Goal: Find specific page/section: Find specific page/section

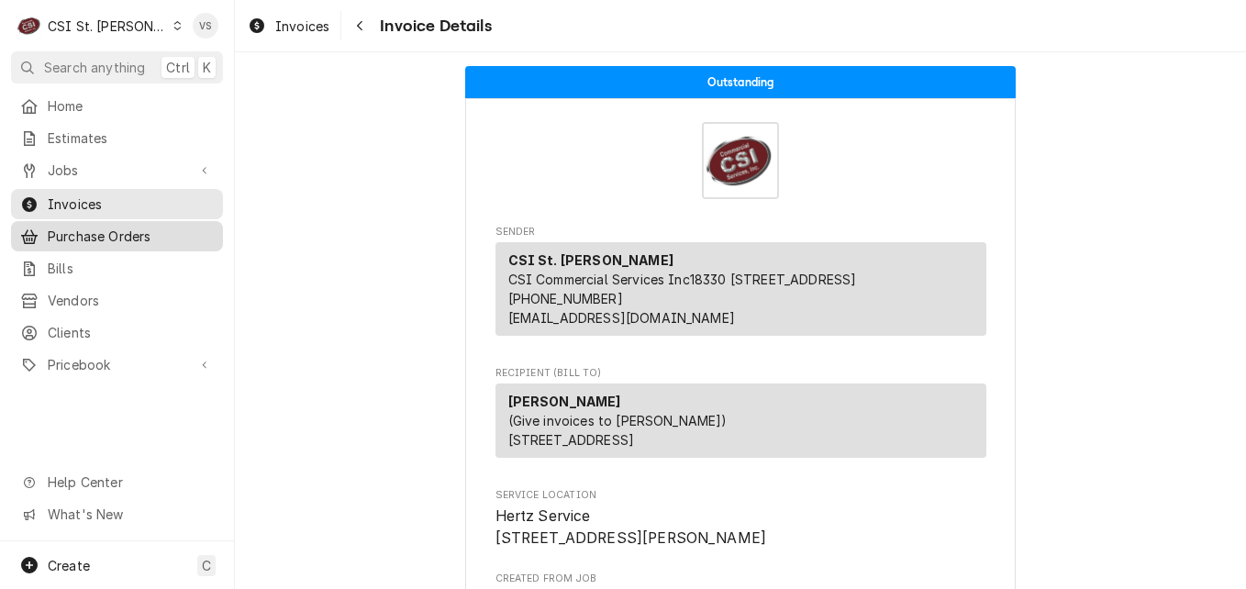
scroll to position [6806, 0]
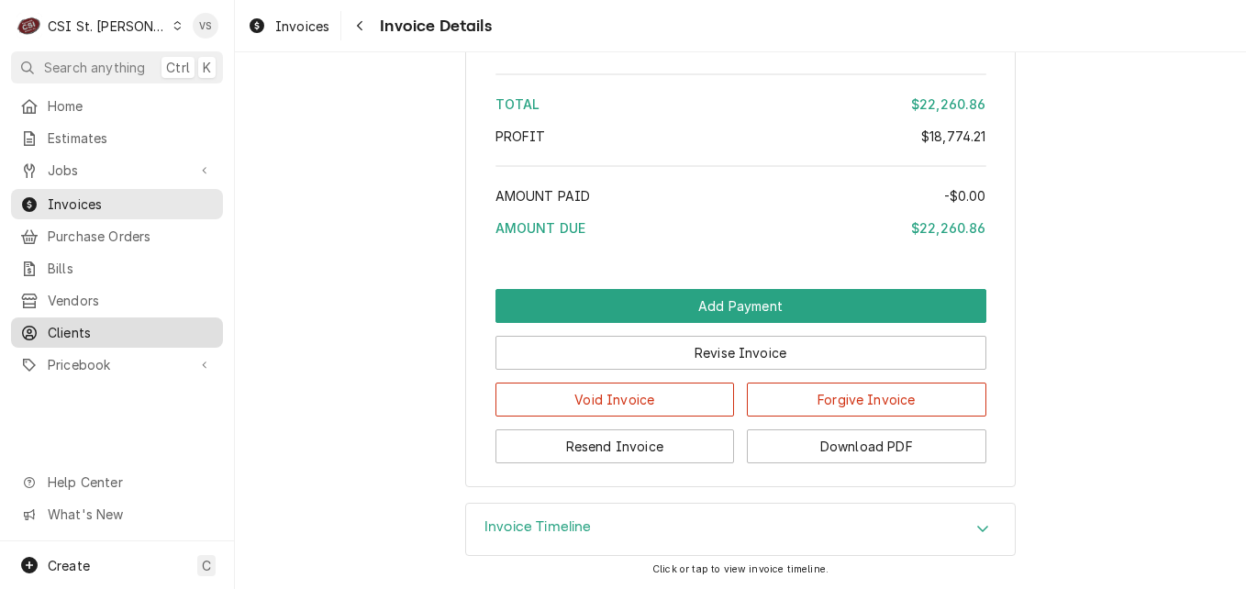
click at [89, 323] on span "Clients" at bounding box center [131, 332] width 166 height 19
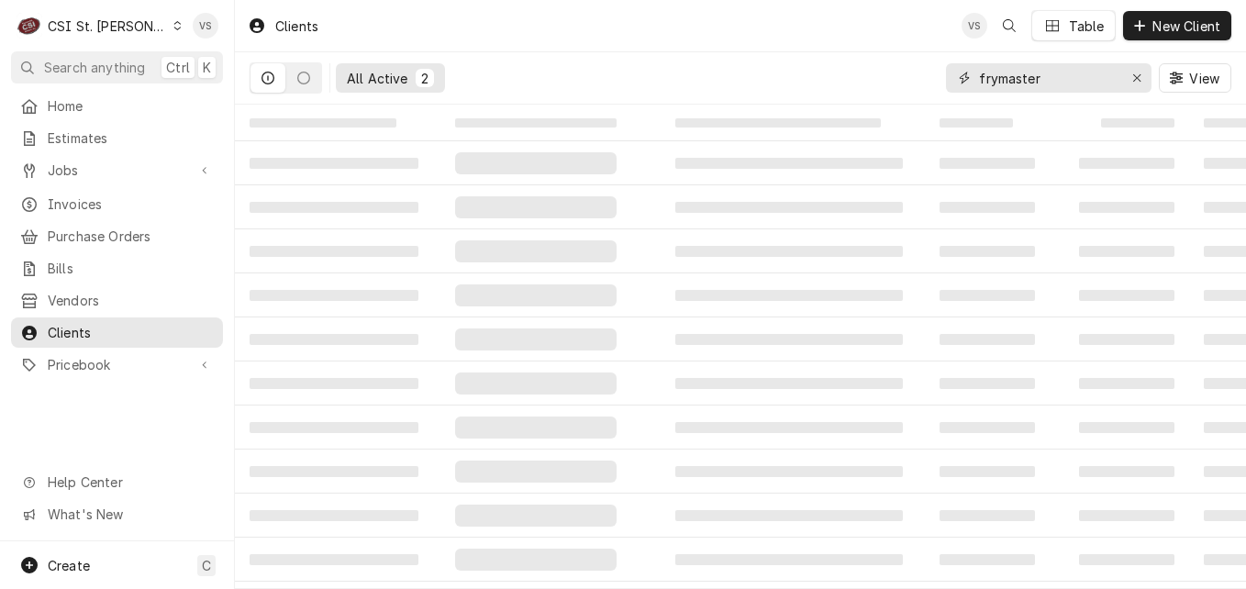
drag, startPoint x: 1054, startPoint y: 75, endPoint x: 956, endPoint y: 77, distance: 98.2
click at [956, 77] on div "frymaster" at bounding box center [1049, 77] width 206 height 29
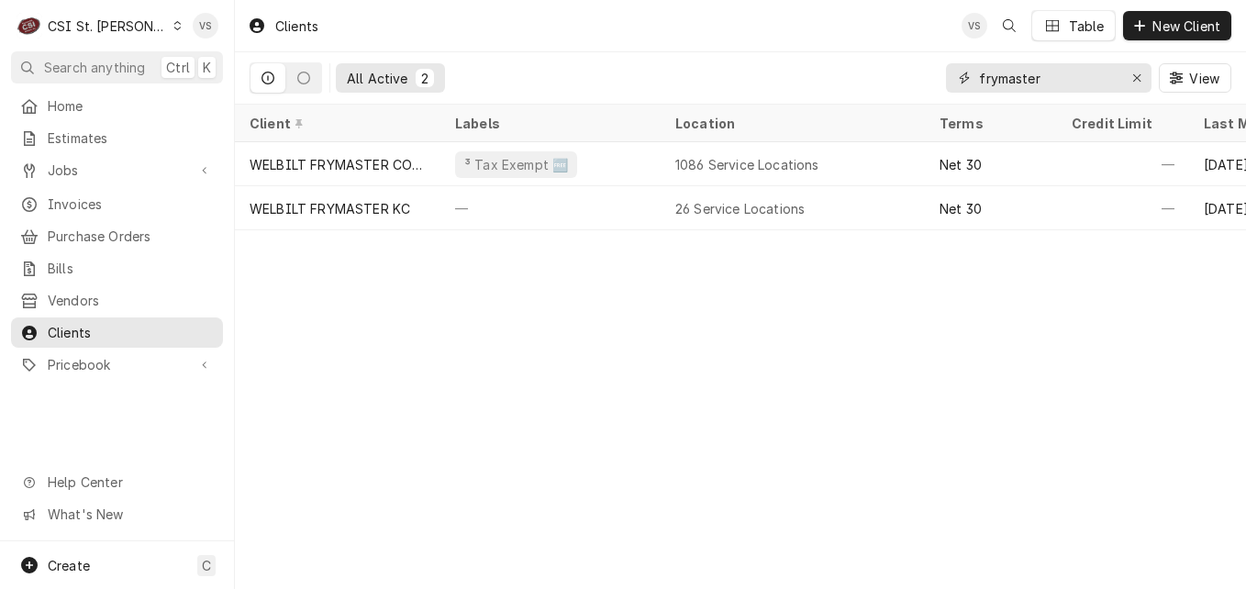
click at [976, 80] on div "frymaster" at bounding box center [1049, 77] width 206 height 29
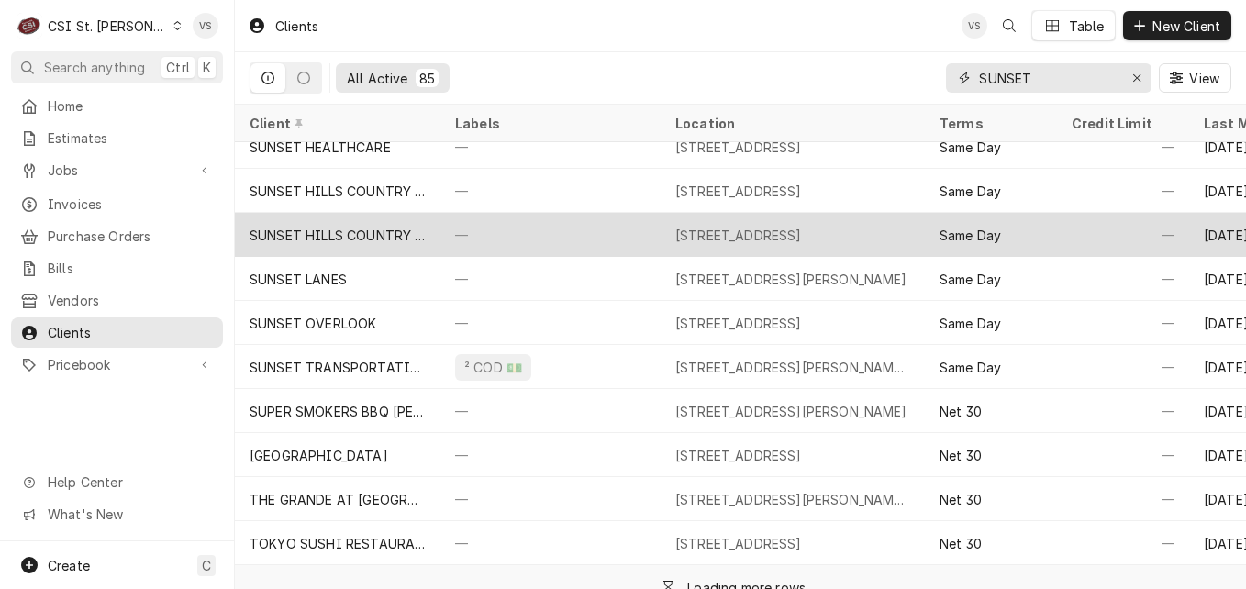
scroll to position [2690, 0]
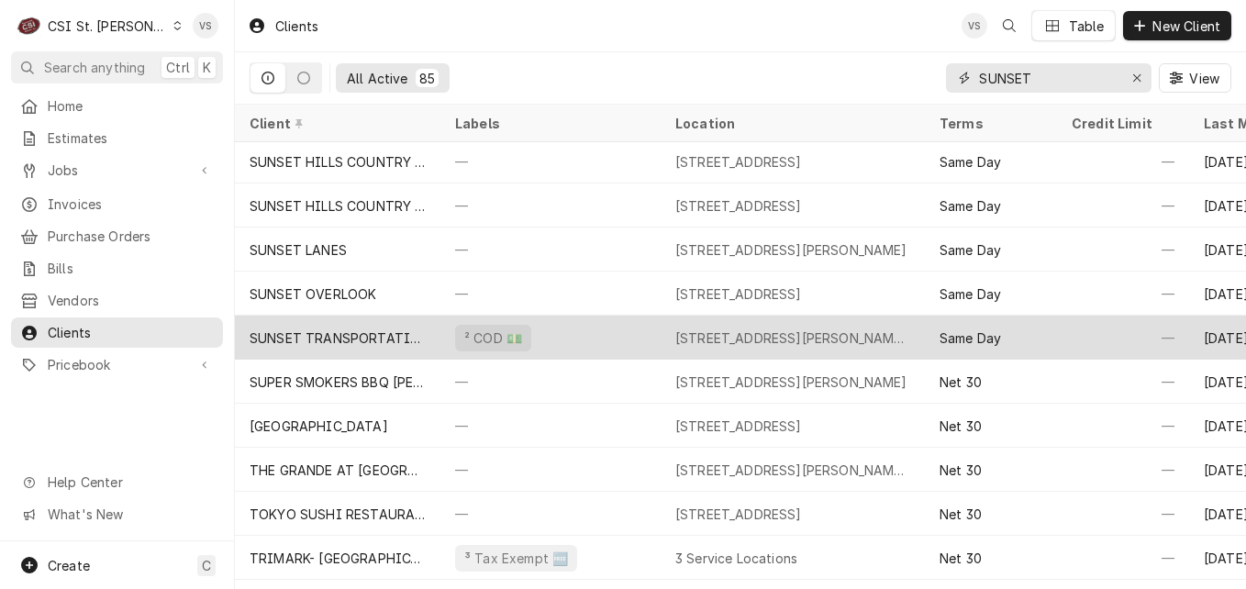
type input "SUNSET"
click at [372, 334] on div "SUNSET TRANSPORTATION" at bounding box center [338, 338] width 176 height 19
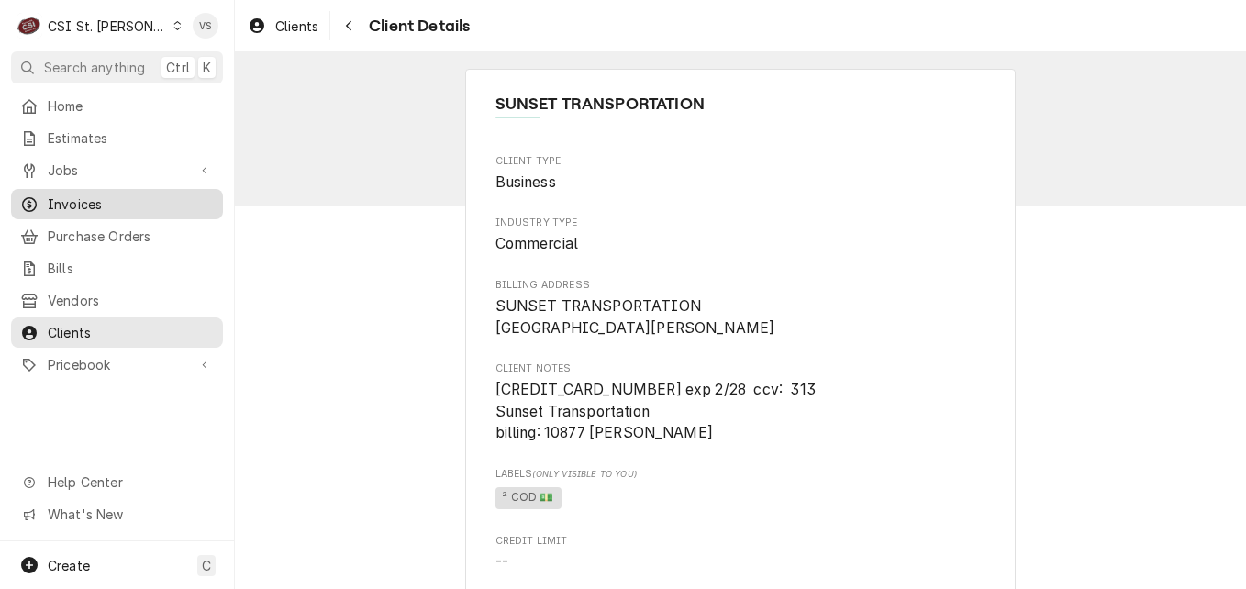
click at [102, 198] on span "Invoices" at bounding box center [131, 204] width 166 height 19
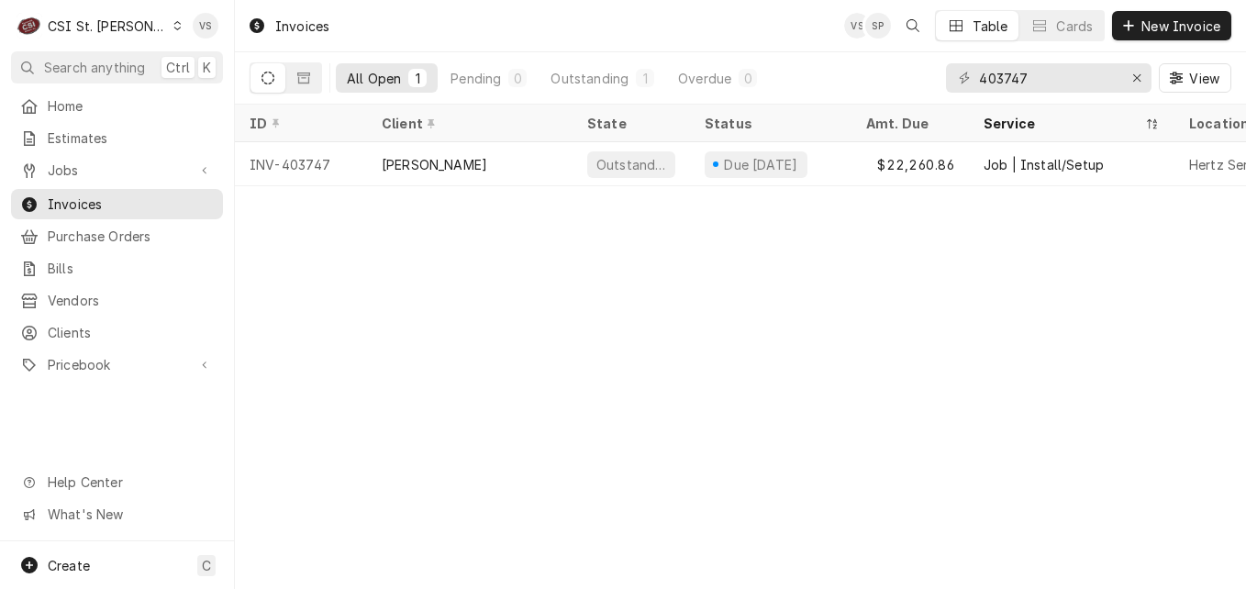
click at [173, 28] on icon "Dynamic Content Wrapper" at bounding box center [177, 25] width 8 height 9
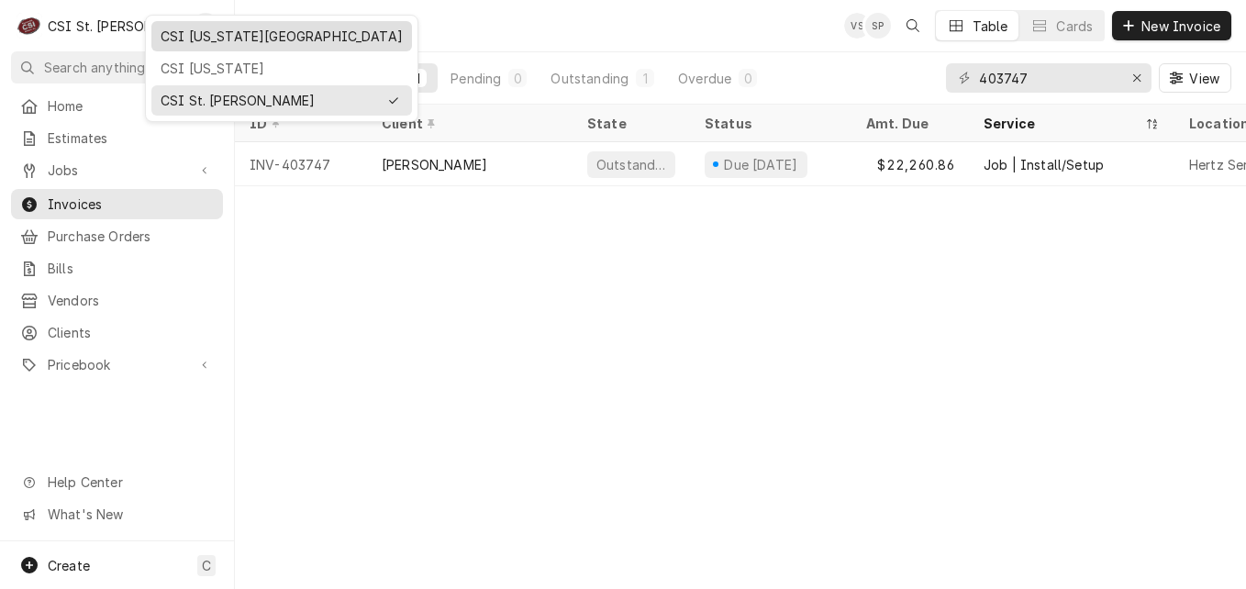
click at [208, 36] on div "CSI Kansas City" at bounding box center [282, 36] width 242 height 19
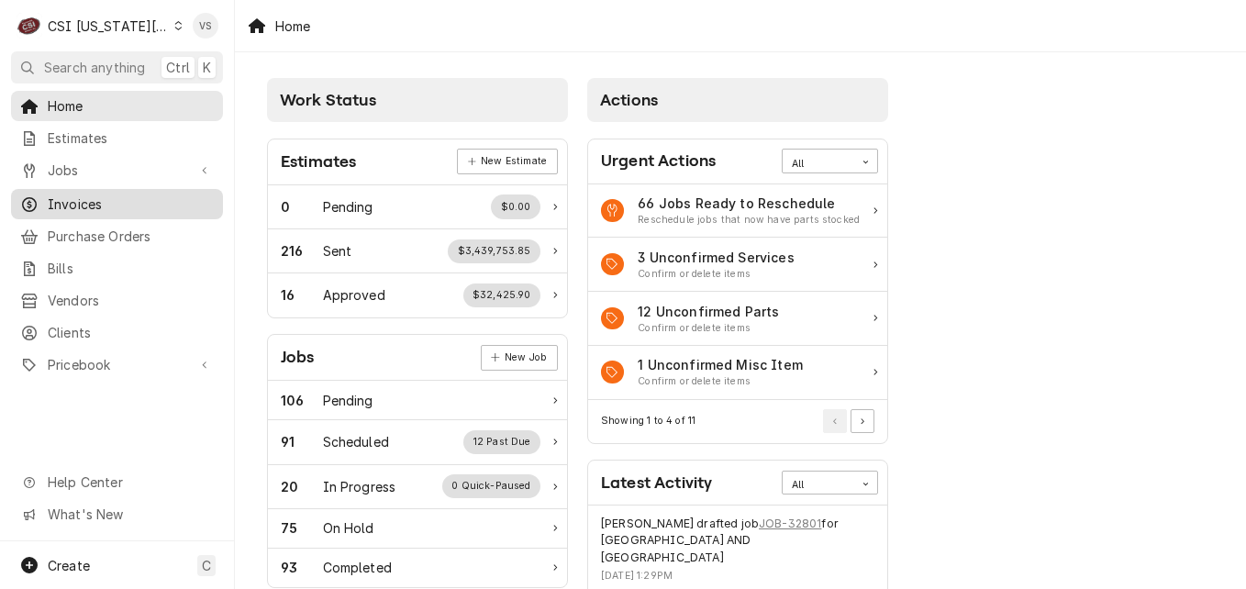
click at [93, 195] on span "Invoices" at bounding box center [131, 204] width 166 height 19
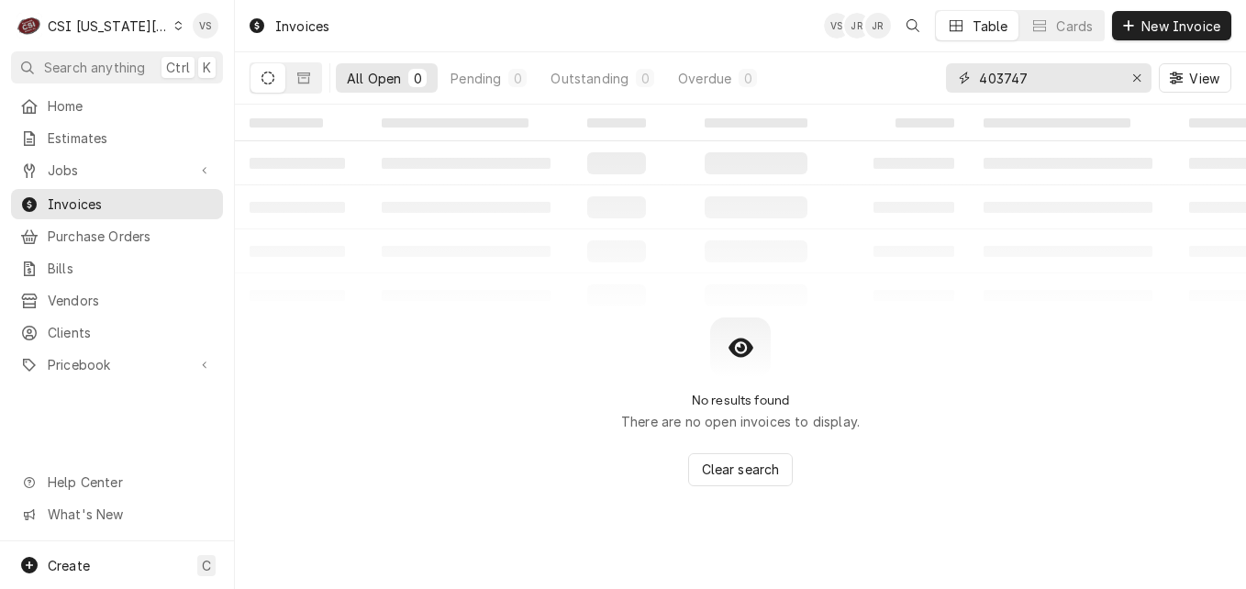
drag, startPoint x: 942, startPoint y: 81, endPoint x: 902, endPoint y: 84, distance: 39.6
click at [902, 84] on div "All Open 0 Pending 0 Outstanding 0 Overdue 0 403747 View" at bounding box center [741, 77] width 982 height 51
type input "3"
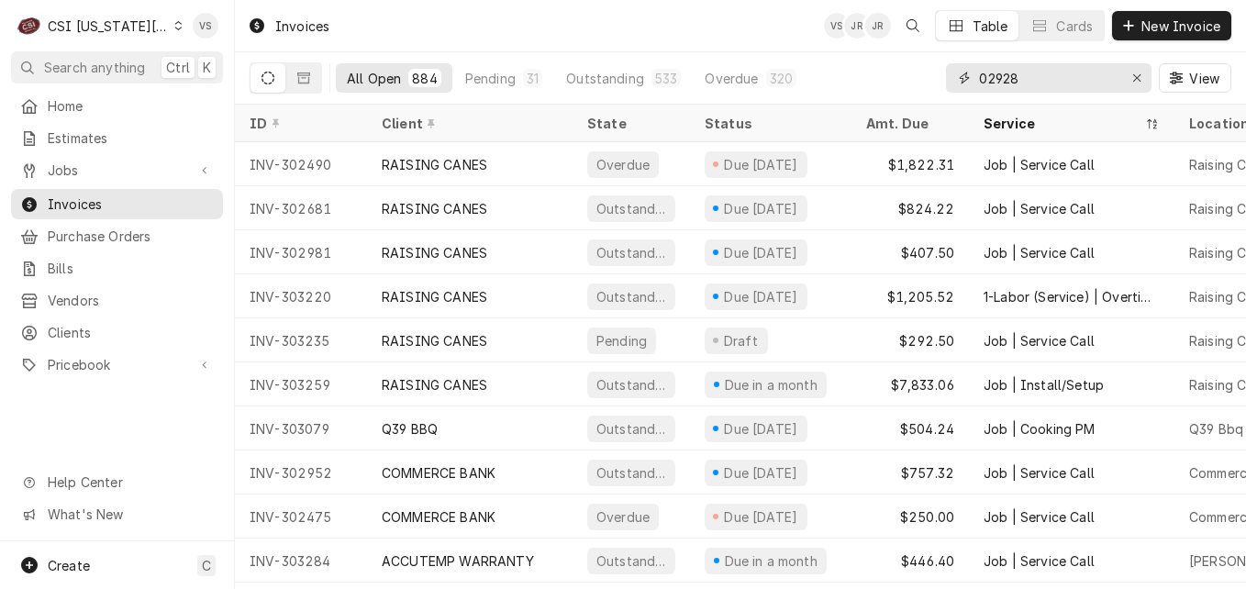
click at [986, 78] on input "02928" at bounding box center [1048, 77] width 138 height 29
click at [981, 77] on input "02928" at bounding box center [1048, 77] width 138 height 29
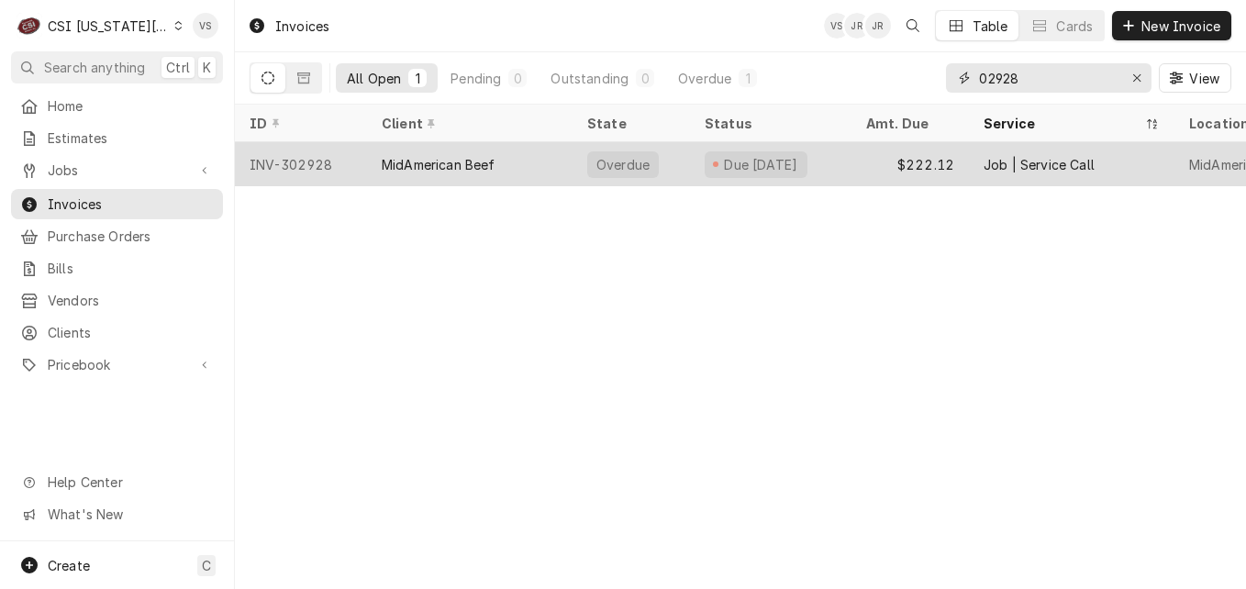
type input "02928"
click at [475, 166] on div "MidAmerican Beef" at bounding box center [439, 164] width 114 height 19
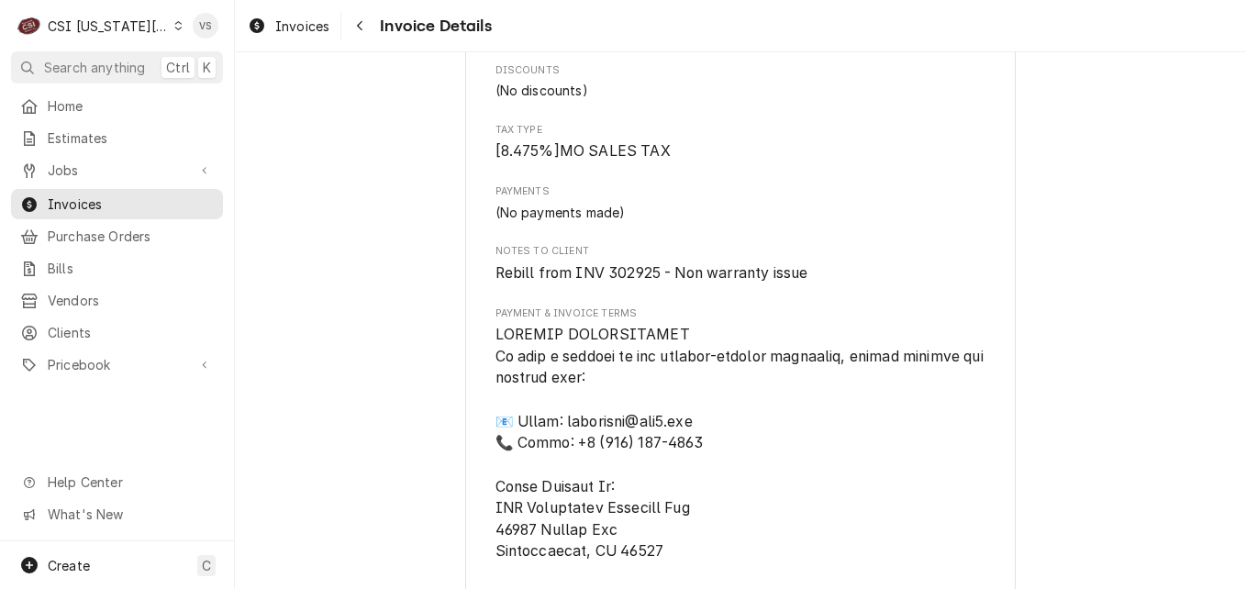
scroll to position [1927, 0]
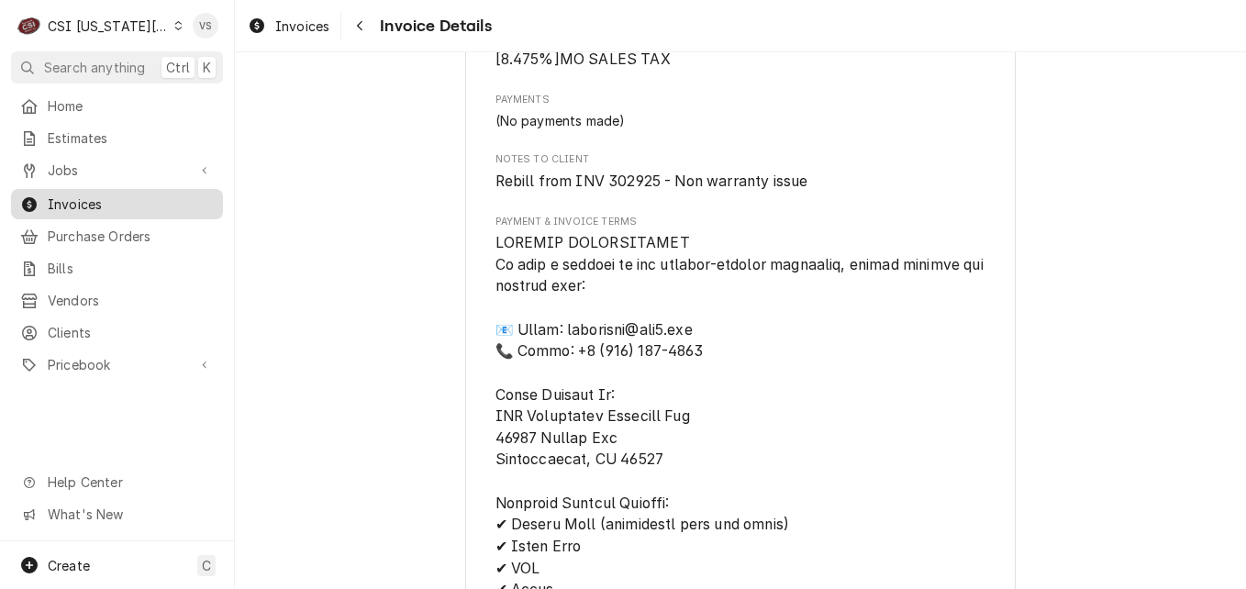
click at [152, 205] on span "Invoices" at bounding box center [131, 204] width 166 height 19
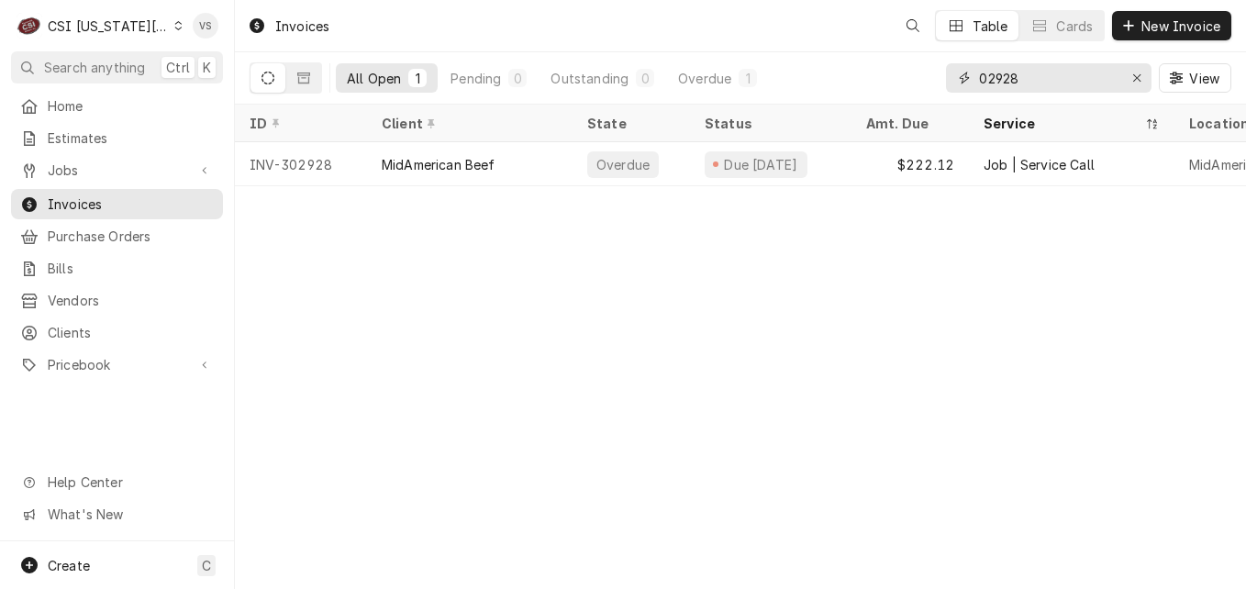
click at [1023, 80] on input "02928" at bounding box center [1048, 77] width 138 height 29
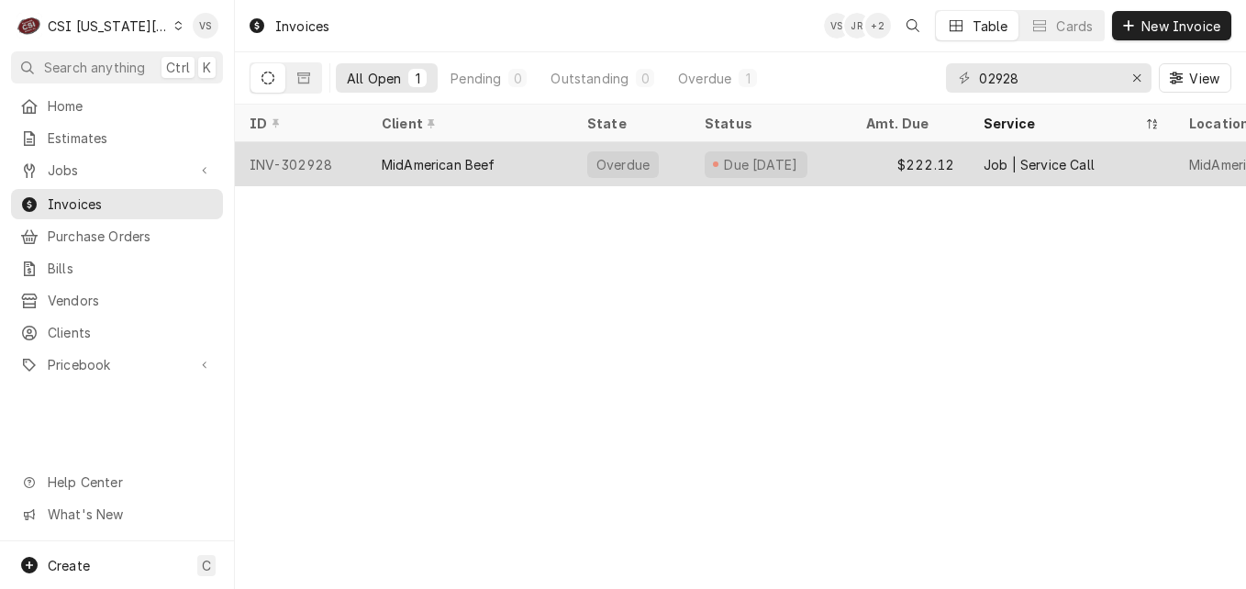
click at [479, 165] on div "MidAmerican Beef" at bounding box center [439, 164] width 114 height 19
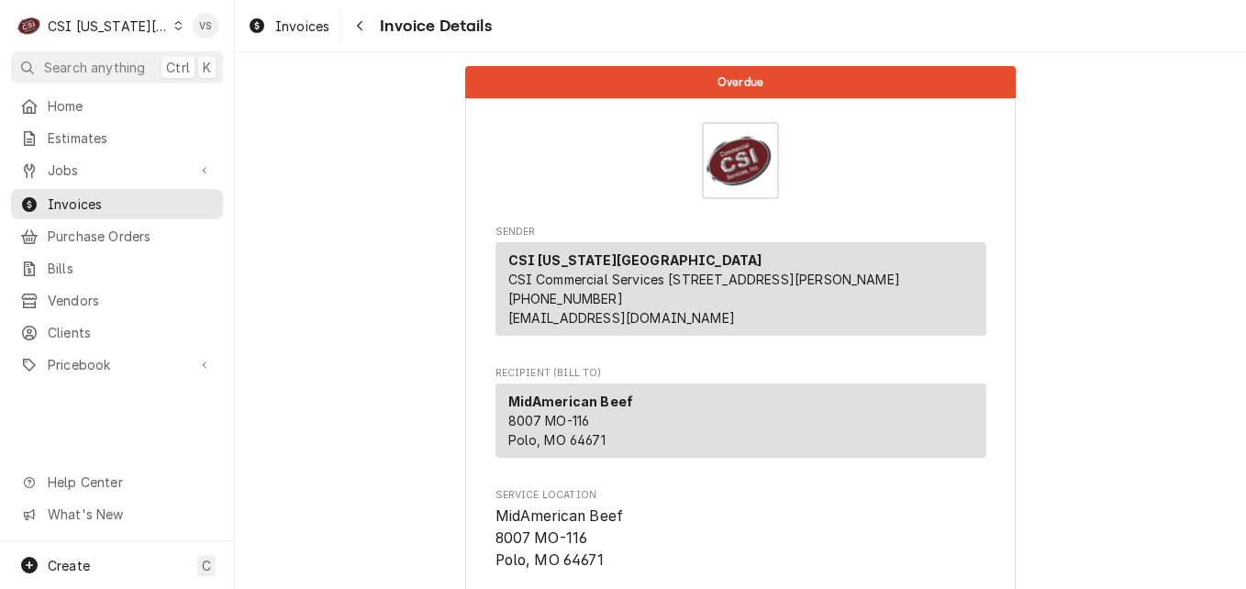
click at [1032, 79] on div "C CSI Kansas City VS Search anything Ctrl K Home Estimates Jobs Jobs Job Series…" at bounding box center [623, 294] width 1246 height 589
click at [106, 195] on span "Invoices" at bounding box center [131, 204] width 166 height 19
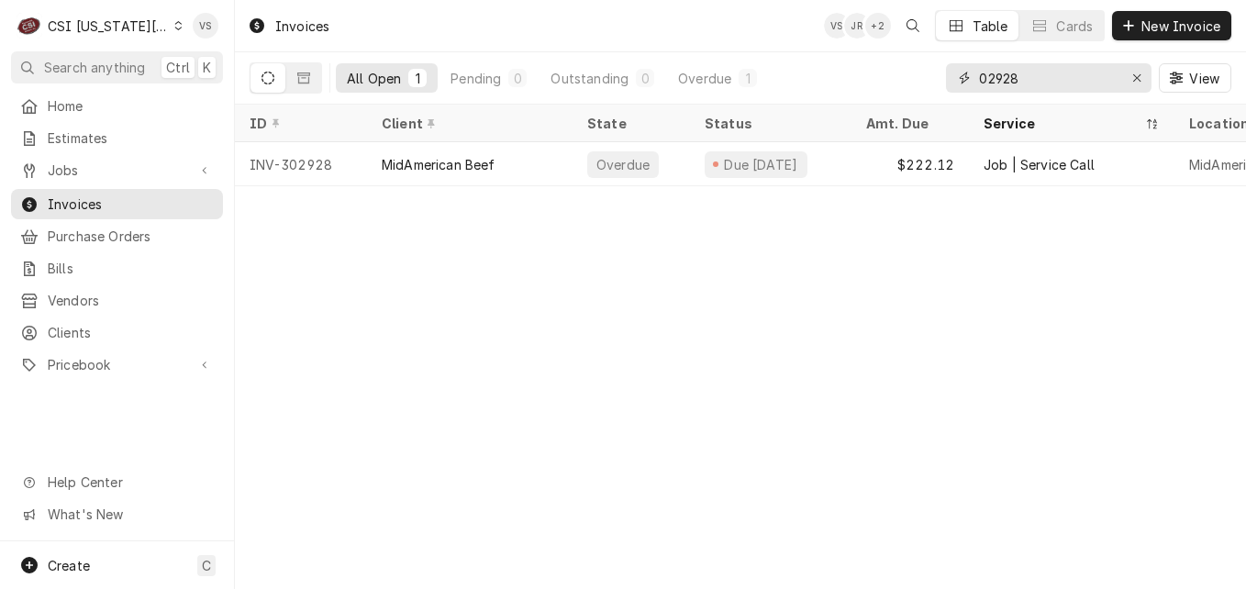
drag, startPoint x: 1025, startPoint y: 81, endPoint x: 1008, endPoint y: 82, distance: 17.5
click at [1008, 82] on input "02928" at bounding box center [1048, 77] width 138 height 29
click at [1015, 79] on input "02928" at bounding box center [1048, 77] width 138 height 29
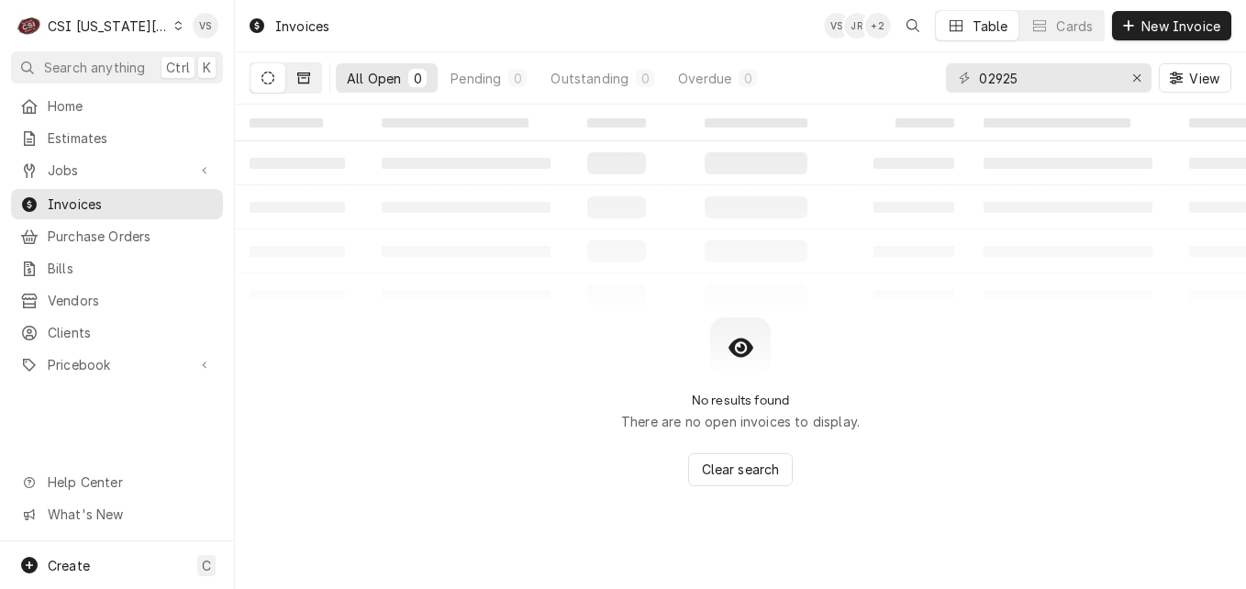
click at [306, 85] on button "Dynamic Content Wrapper" at bounding box center [303, 77] width 35 height 29
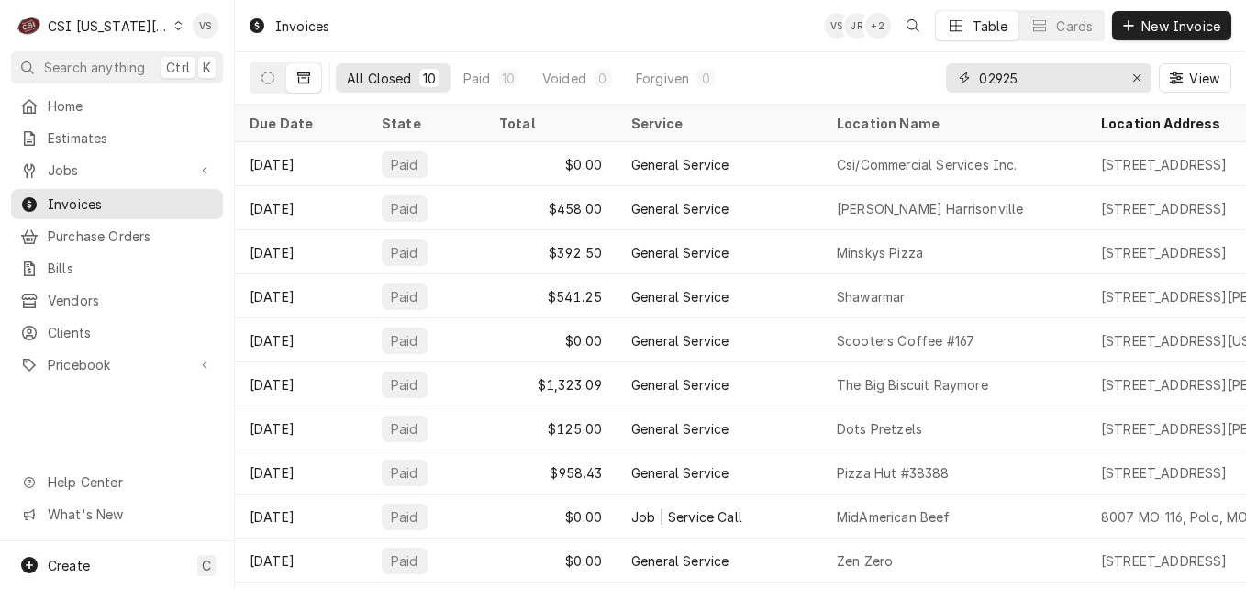
click at [980, 78] on input "02925" at bounding box center [1048, 77] width 138 height 29
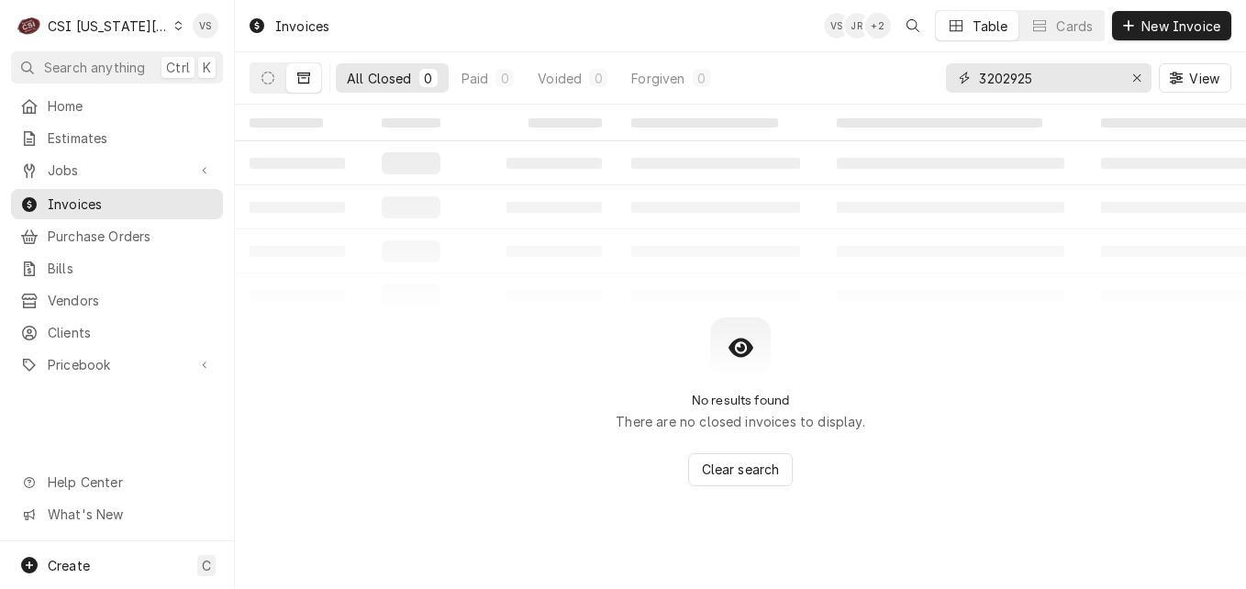
click at [988, 85] on input "3202925" at bounding box center [1048, 77] width 138 height 29
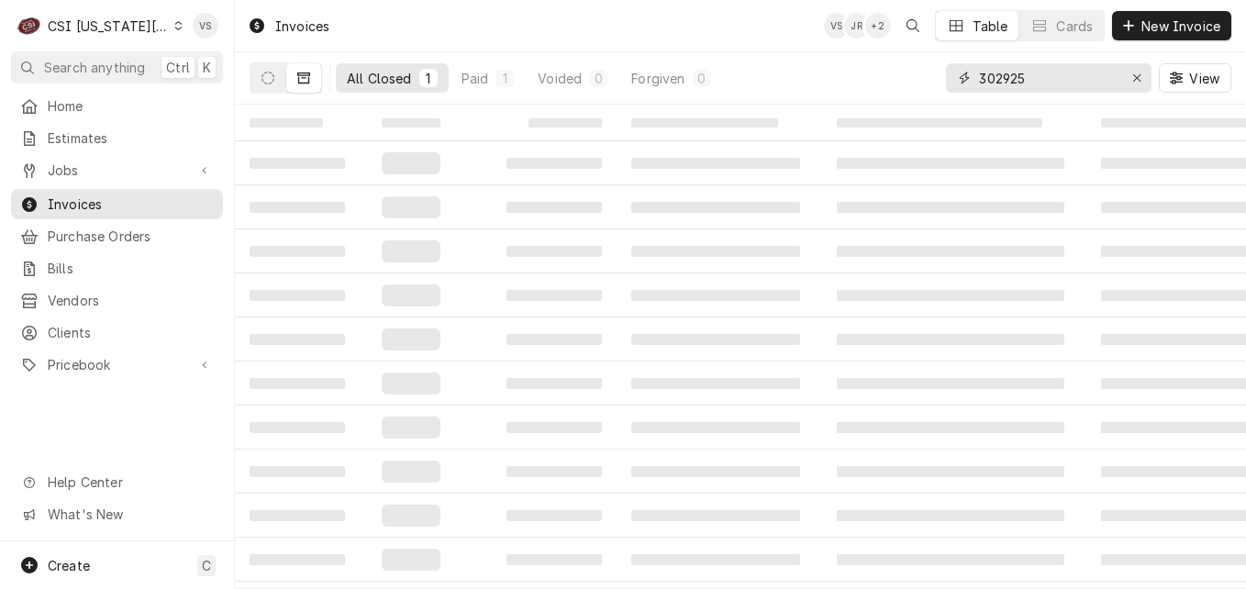
type input "302925"
click at [392, 75] on div "All Closed" at bounding box center [379, 78] width 65 height 19
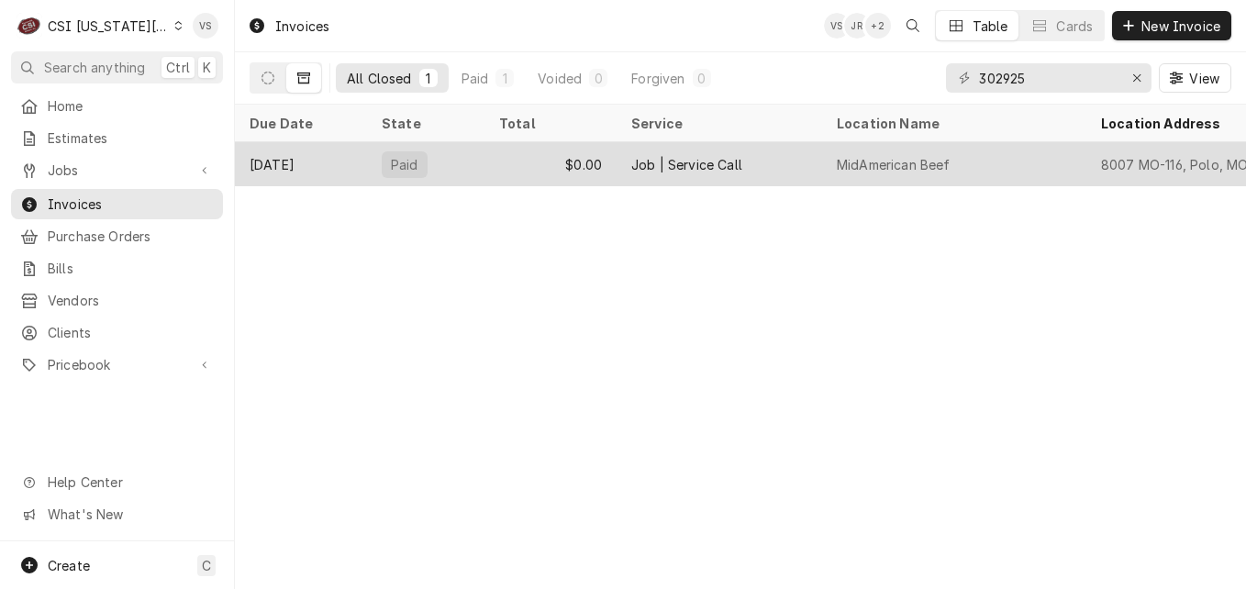
click at [351, 163] on div "Sep 28" at bounding box center [301, 164] width 132 height 44
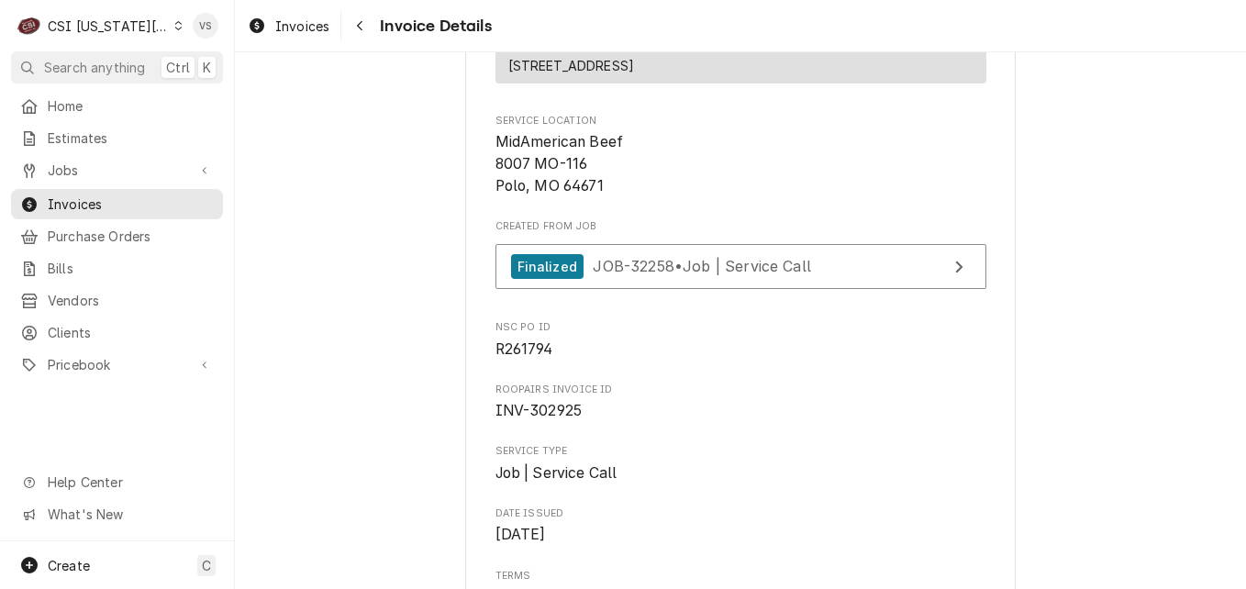
scroll to position [367, 0]
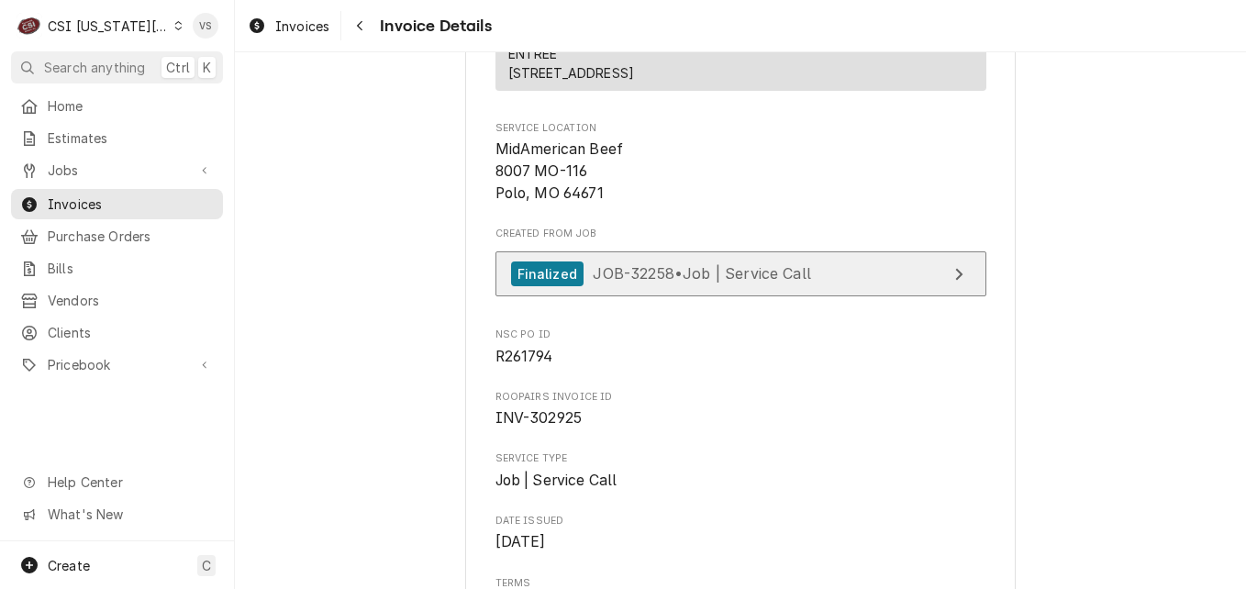
click at [636, 283] on span "JOB-32258 • Job | Service Call" at bounding box center [702, 273] width 218 height 18
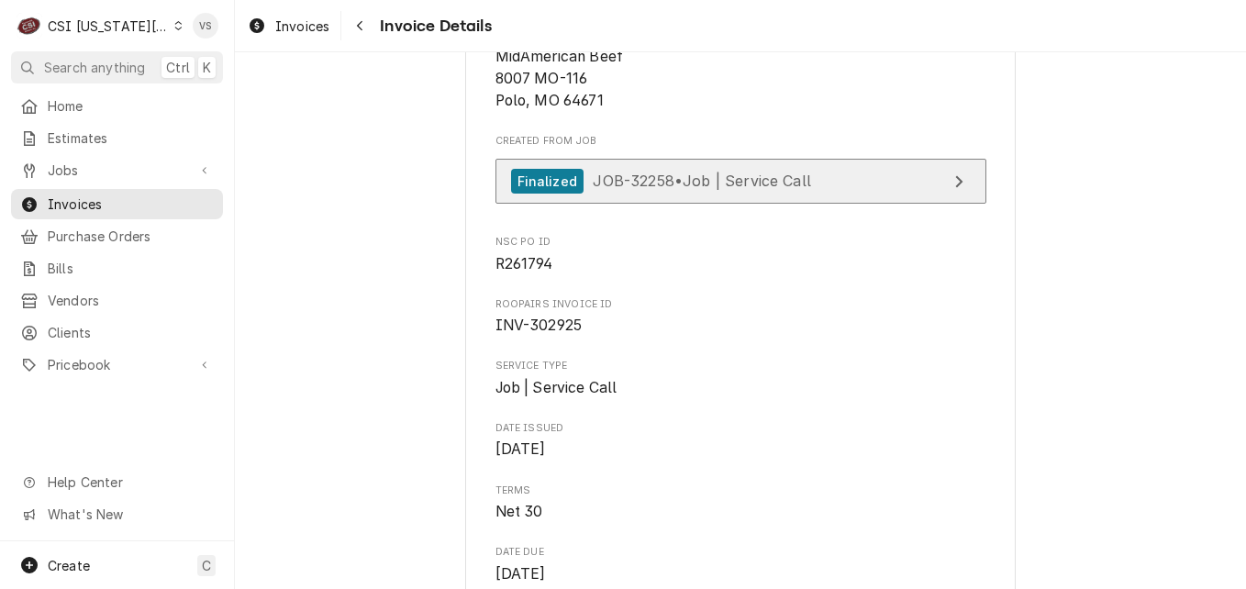
scroll to position [459, 0]
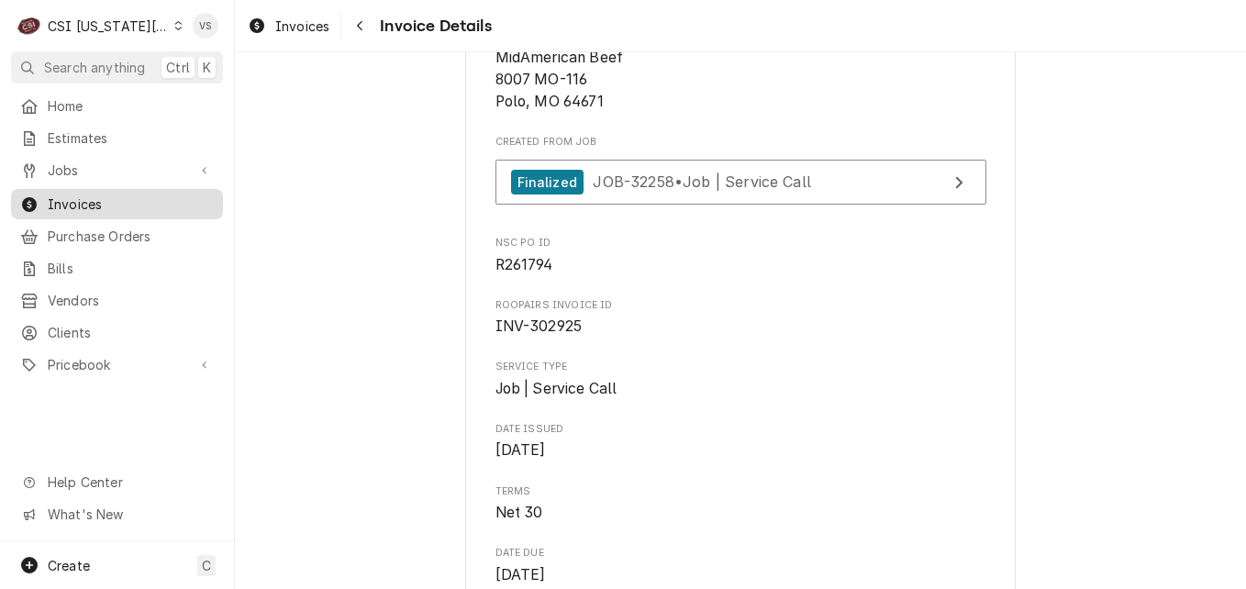
click at [110, 200] on span "Invoices" at bounding box center [131, 204] width 166 height 19
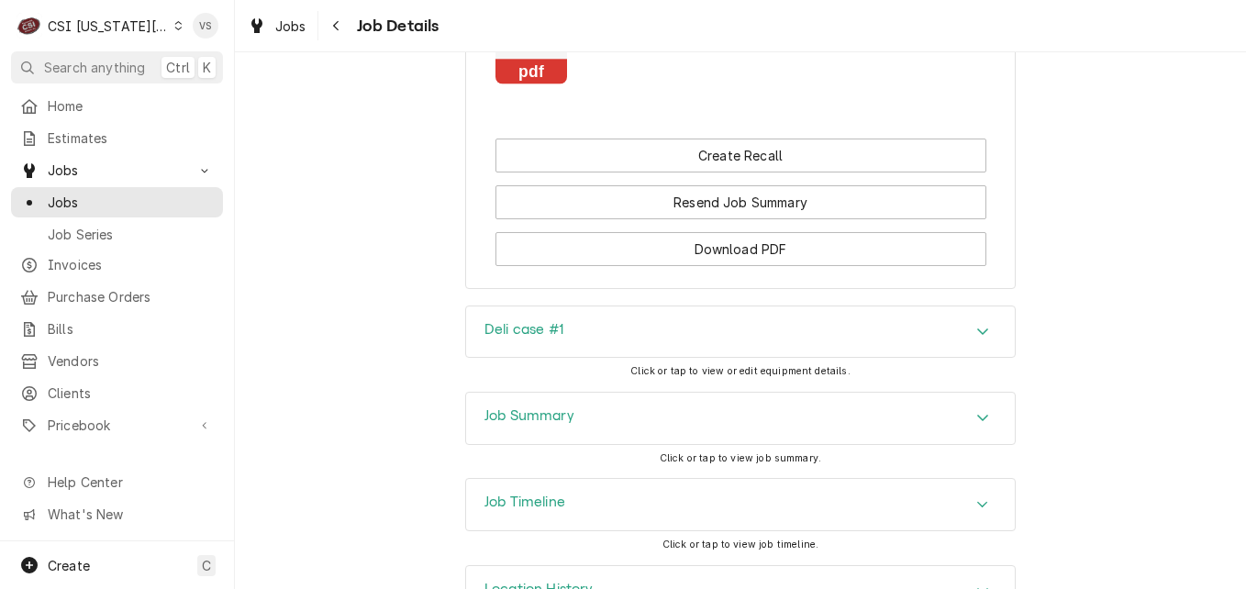
scroll to position [3083, 0]
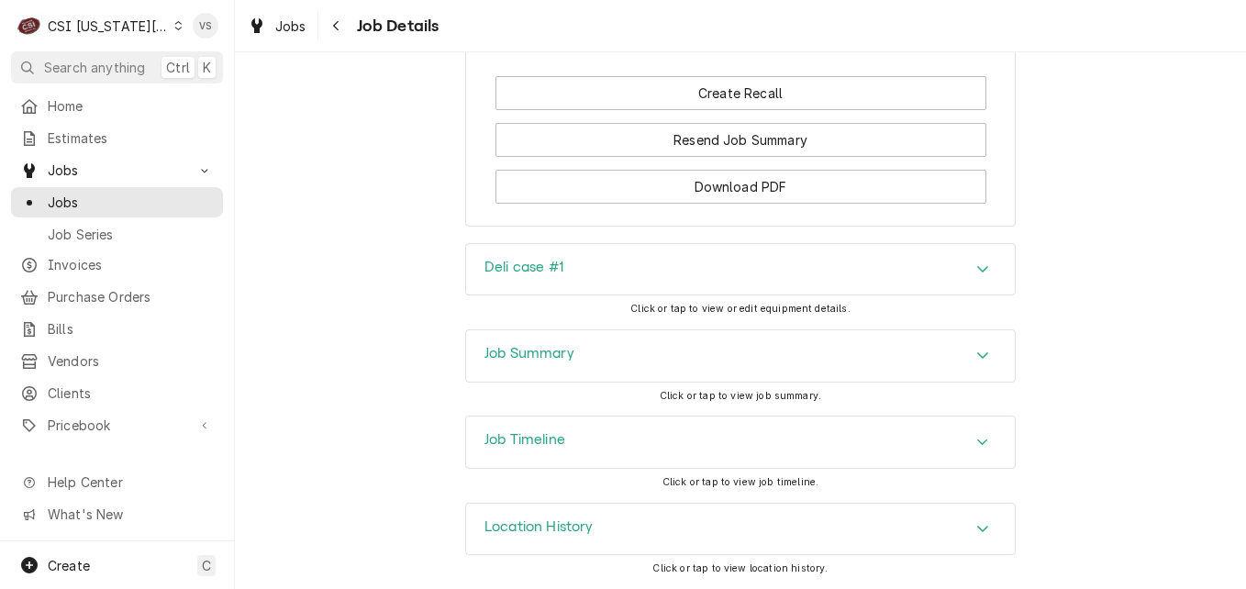
click at [545, 353] on h3 "Job Summary" at bounding box center [530, 353] width 90 height 17
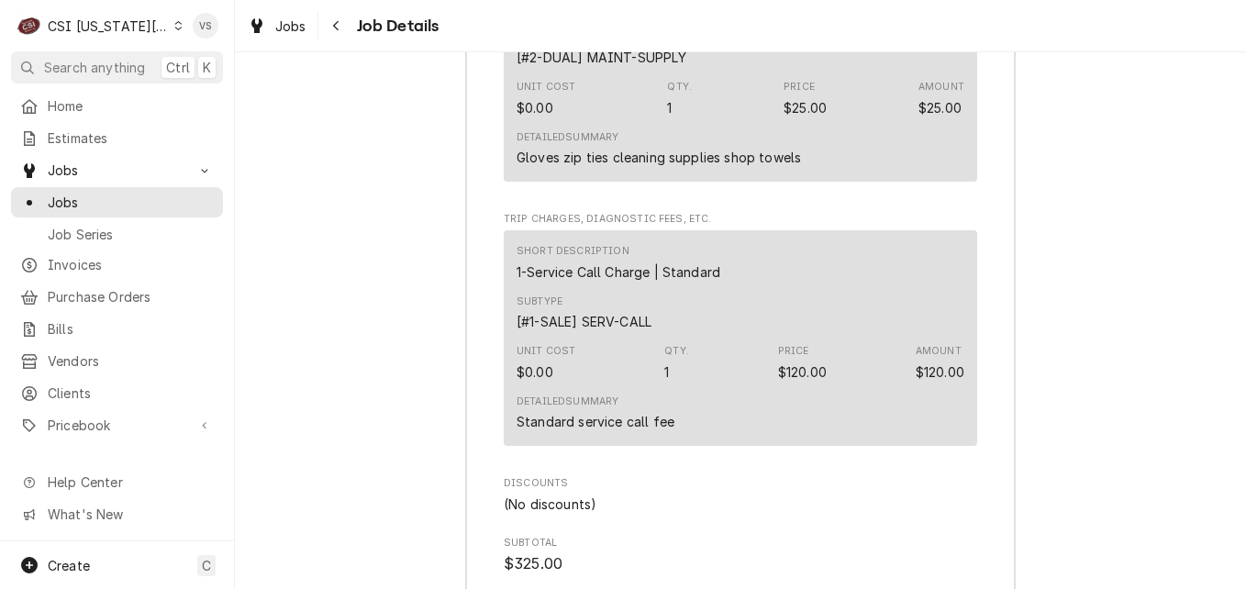
scroll to position [6811, 0]
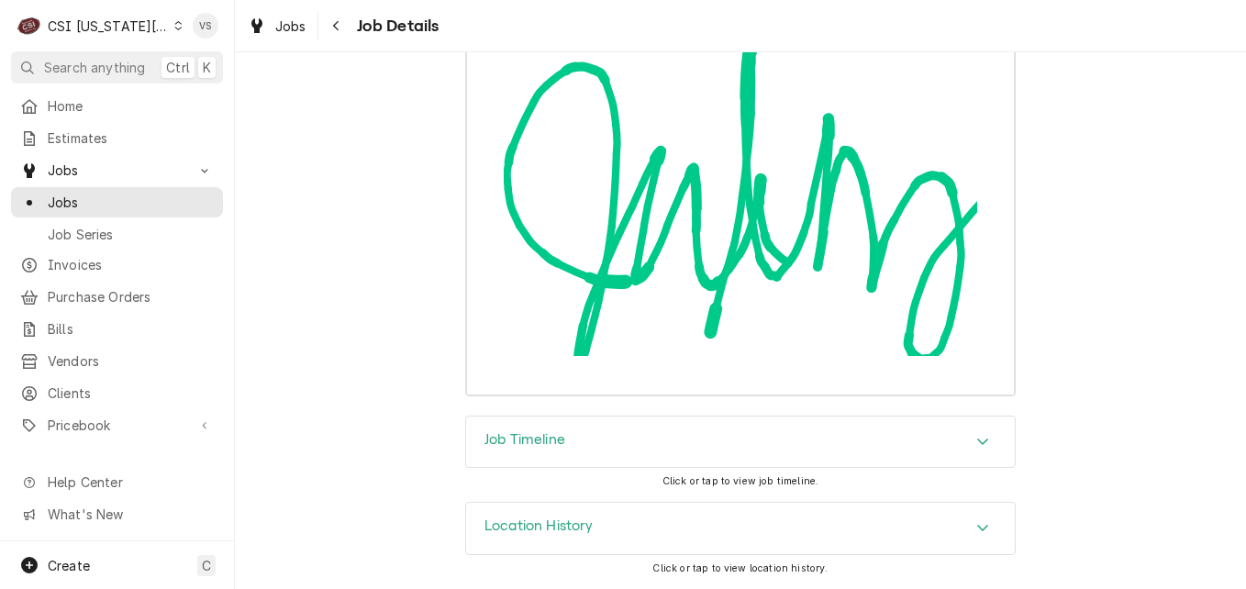
click at [979, 441] on icon "Accordion Header" at bounding box center [982, 442] width 11 height 6
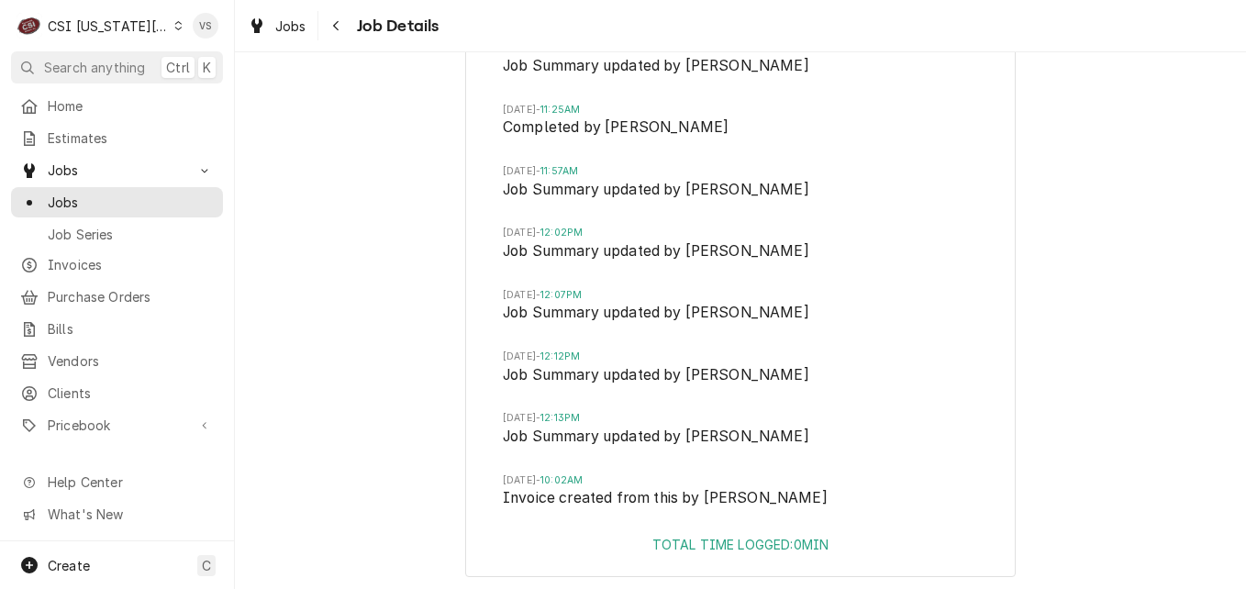
scroll to position [7453, 0]
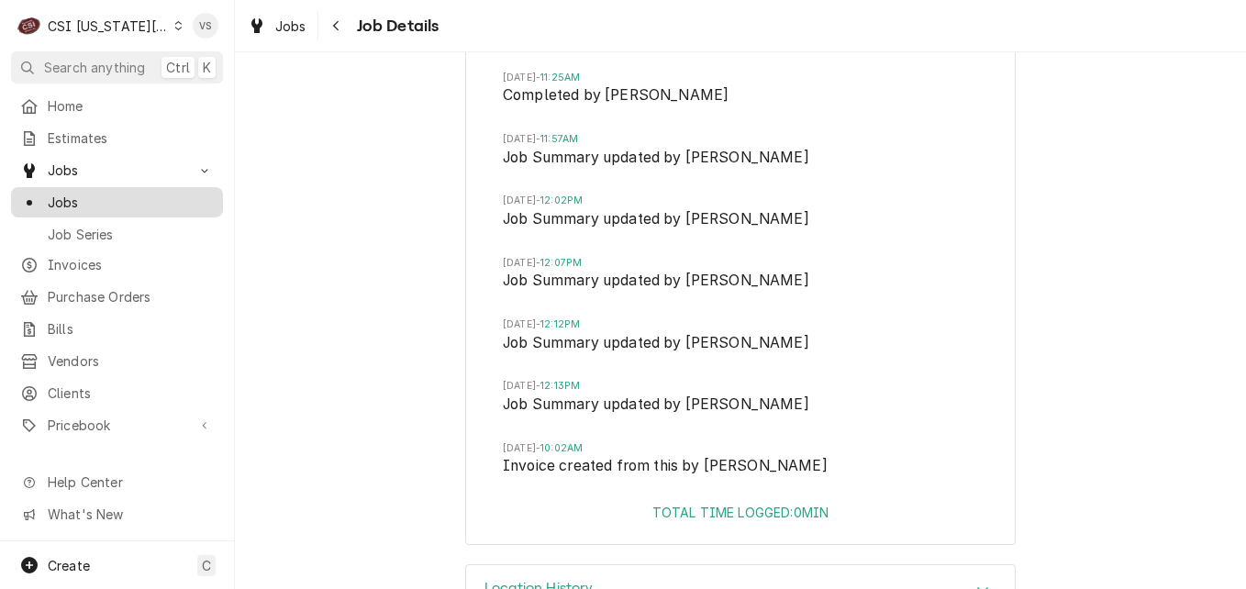
click at [64, 198] on span "Jobs" at bounding box center [131, 202] width 166 height 19
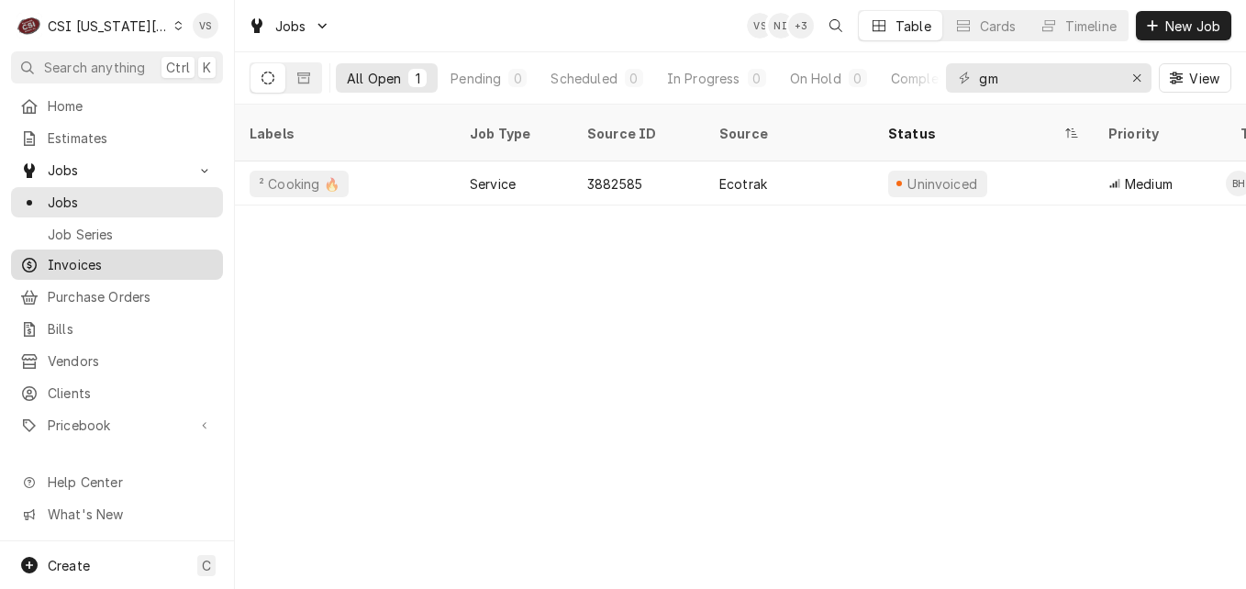
click at [73, 266] on span "Invoices" at bounding box center [131, 264] width 166 height 19
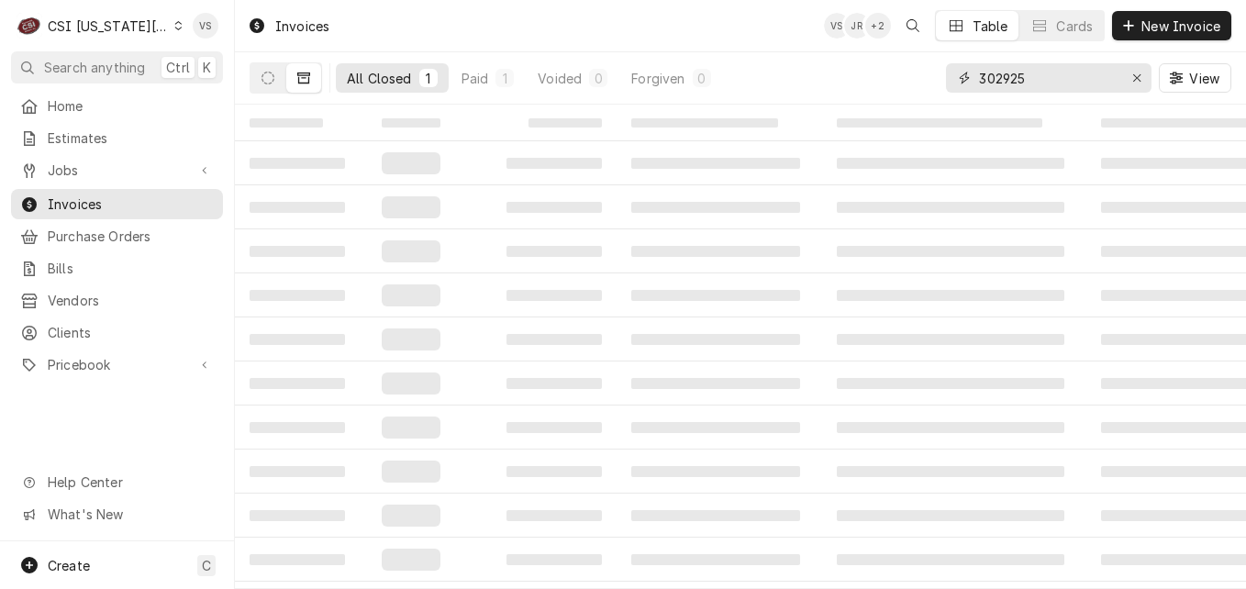
drag, startPoint x: 1029, startPoint y: 78, endPoint x: 1043, endPoint y: 76, distance: 14.8
click at [1043, 76] on input "302925" at bounding box center [1048, 77] width 138 height 29
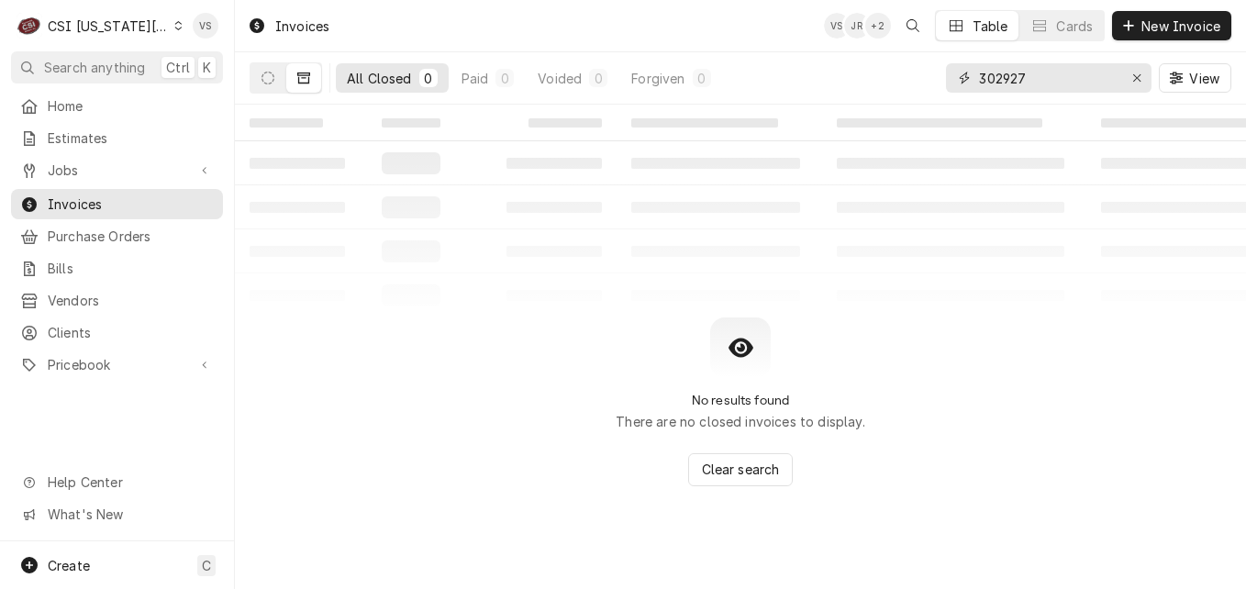
type input "302927"
click at [261, 83] on button "Dynamic Content Wrapper" at bounding box center [268, 77] width 35 height 29
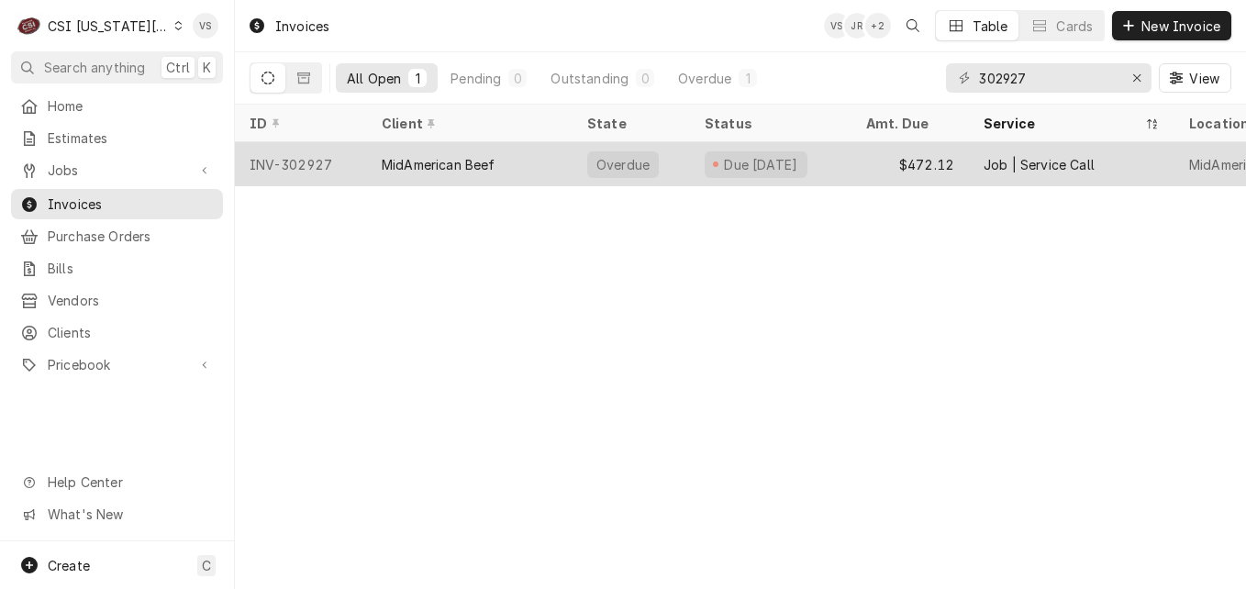
click at [344, 162] on div "INV-302927" at bounding box center [301, 164] width 132 height 44
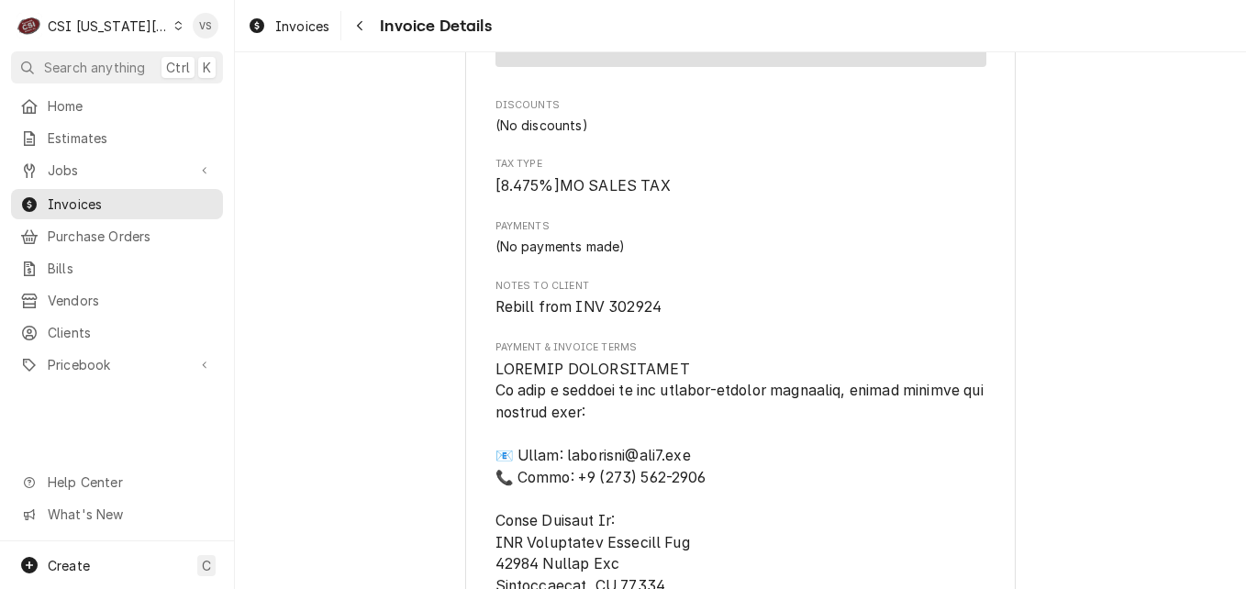
scroll to position [2034, 0]
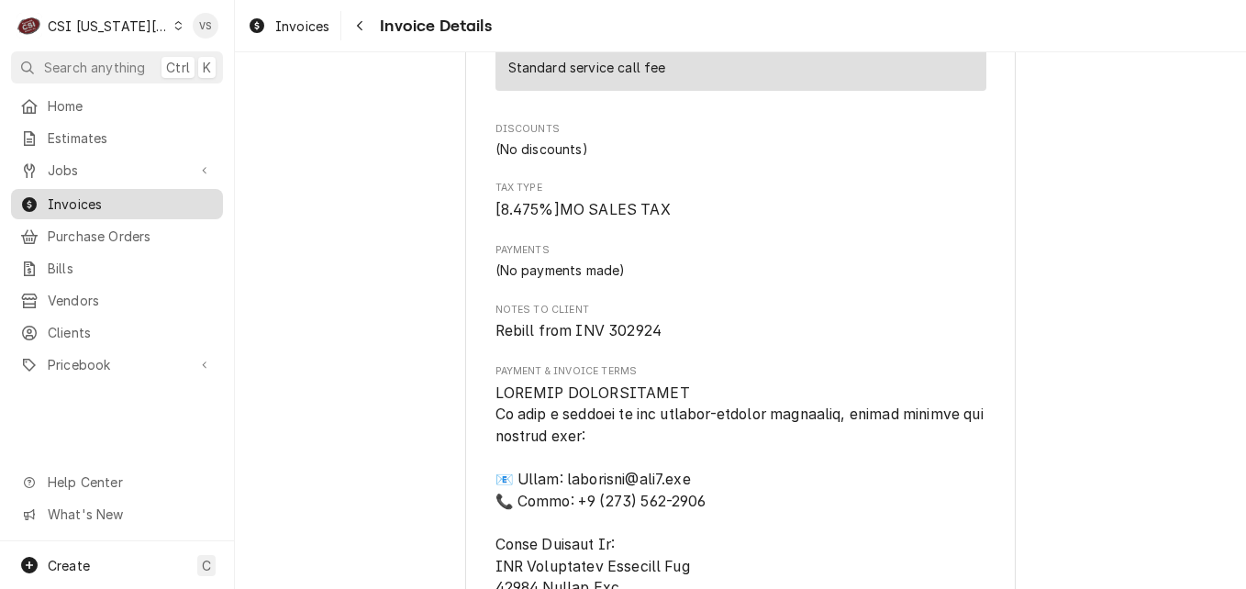
click at [133, 201] on span "Invoices" at bounding box center [131, 204] width 166 height 19
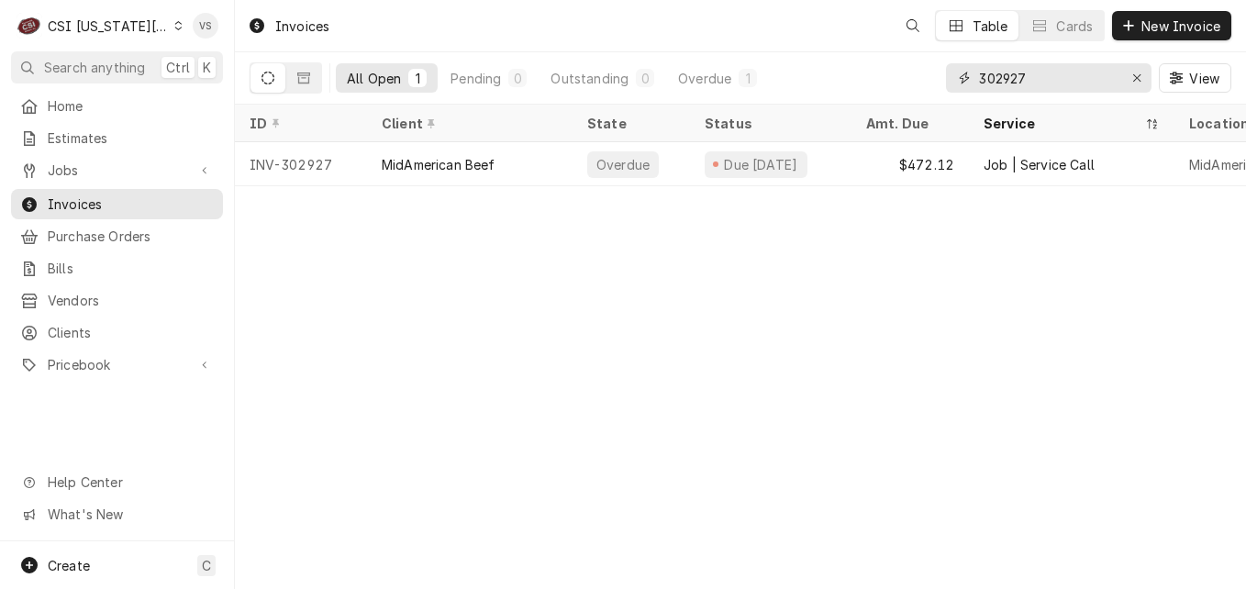
click at [1020, 75] on input "302927" at bounding box center [1048, 77] width 138 height 29
click at [1055, 71] on input "302927" at bounding box center [1048, 77] width 138 height 29
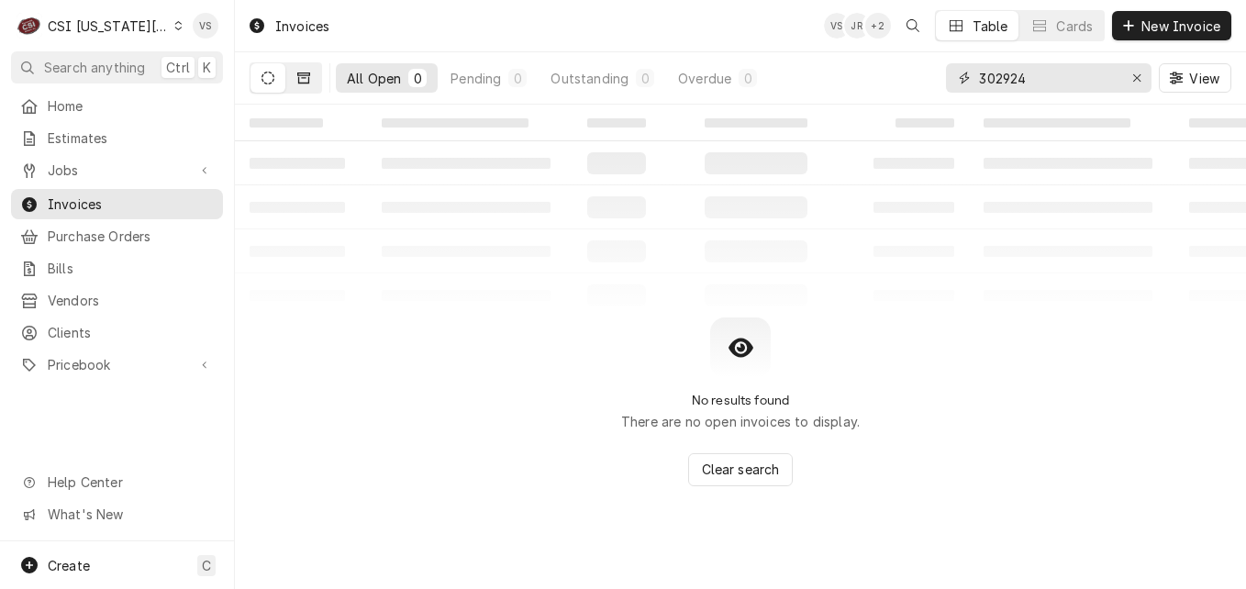
type input "302924"
click at [296, 81] on button "Dynamic Content Wrapper" at bounding box center [303, 77] width 35 height 29
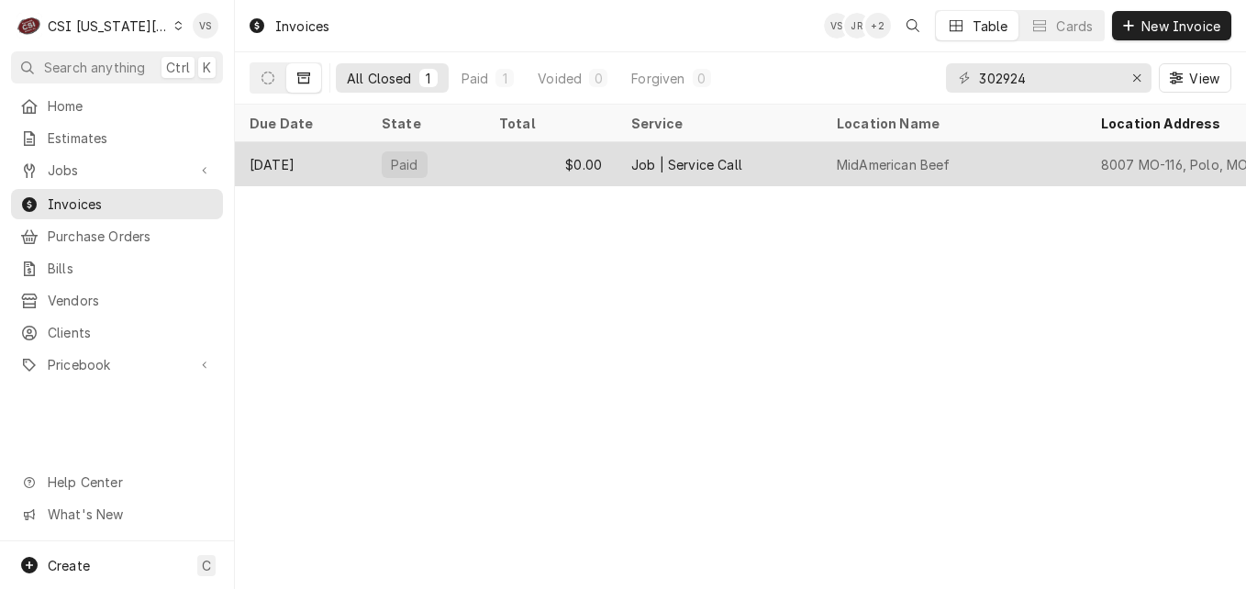
click at [482, 150] on div "Paid" at bounding box center [425, 164] width 117 height 44
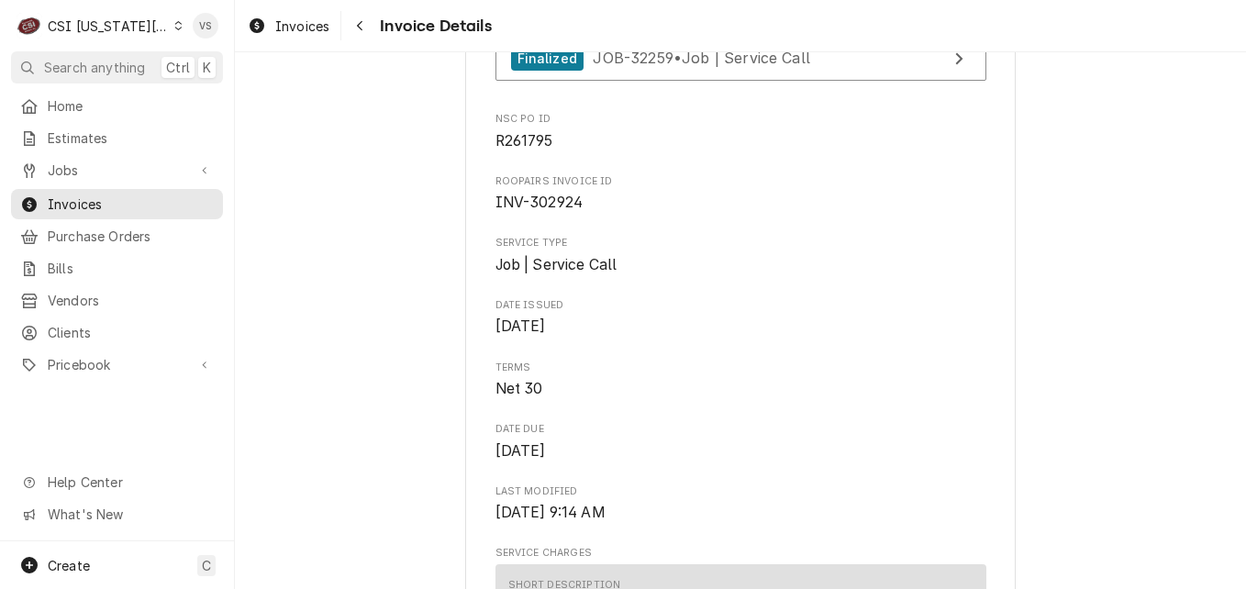
scroll to position [551, 0]
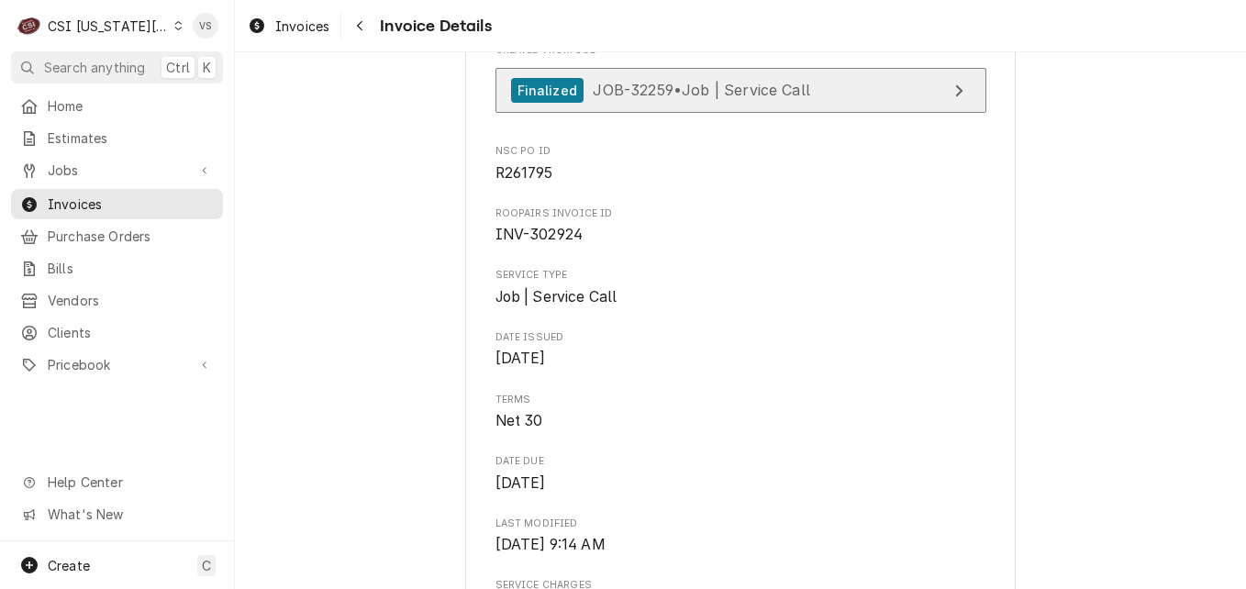
click at [638, 99] on span "JOB-32259 • Job | Service Call" at bounding box center [701, 90] width 217 height 18
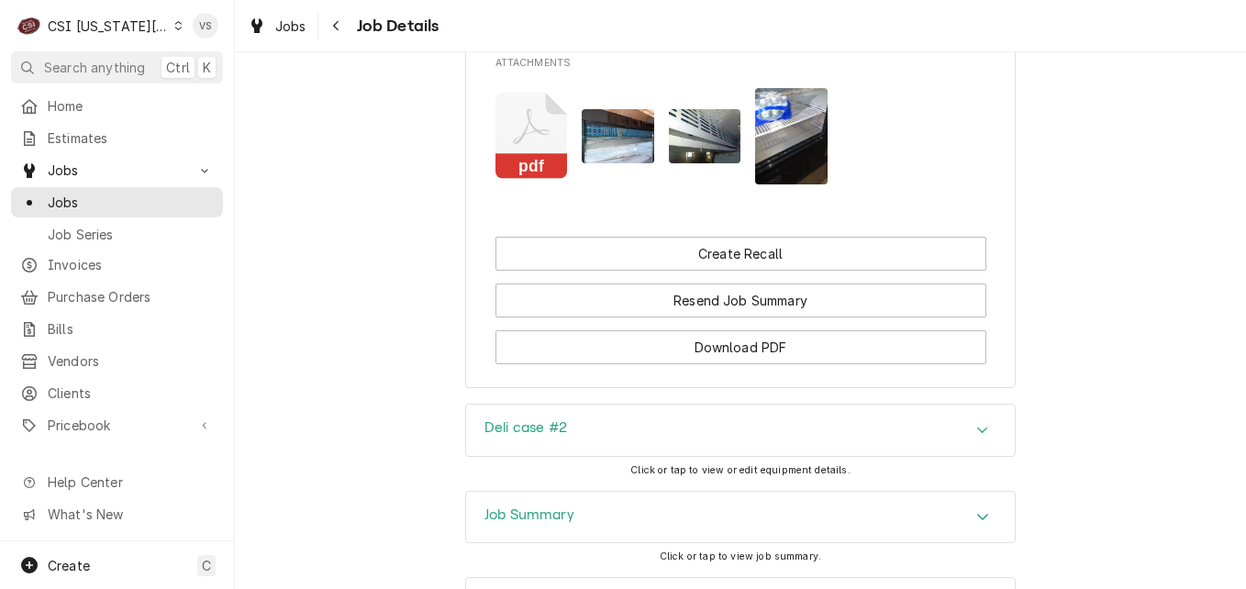
scroll to position [3071, 0]
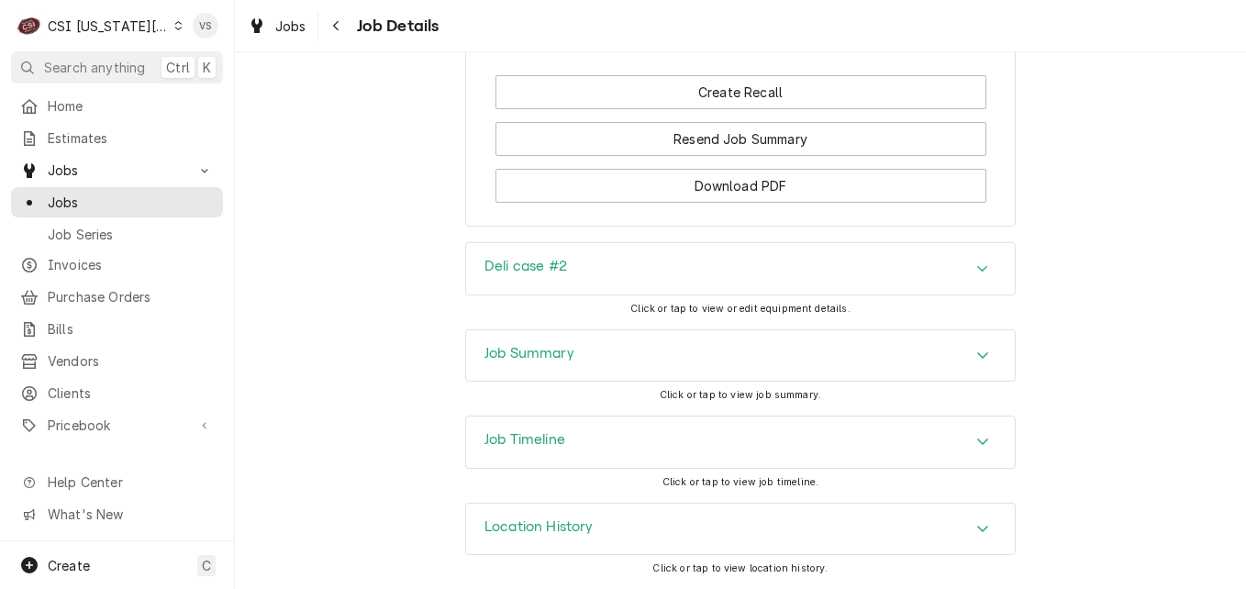
click at [553, 362] on h3 "Job Summary" at bounding box center [530, 353] width 90 height 17
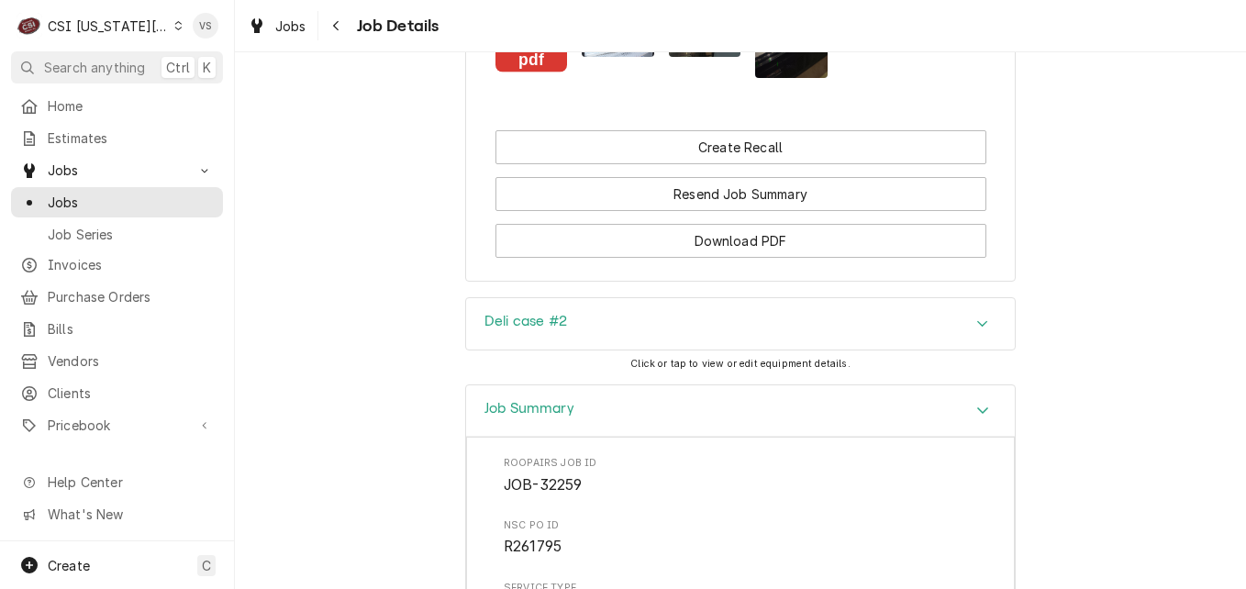
scroll to position [2853, 0]
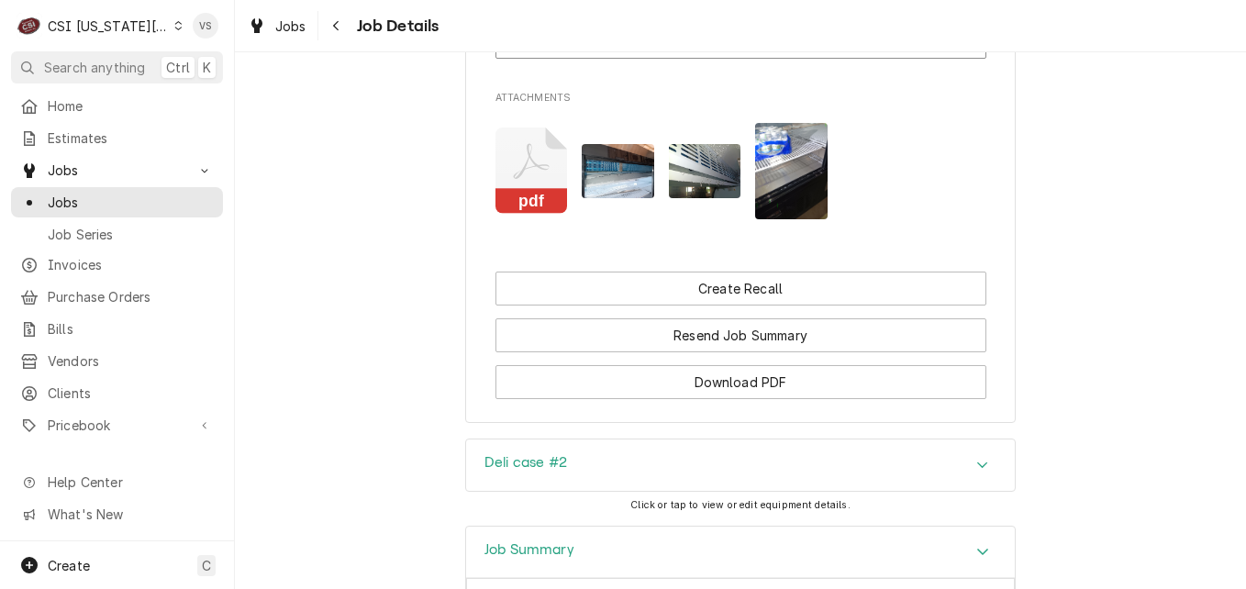
click at [770, 204] on img "Attachments" at bounding box center [791, 171] width 72 height 96
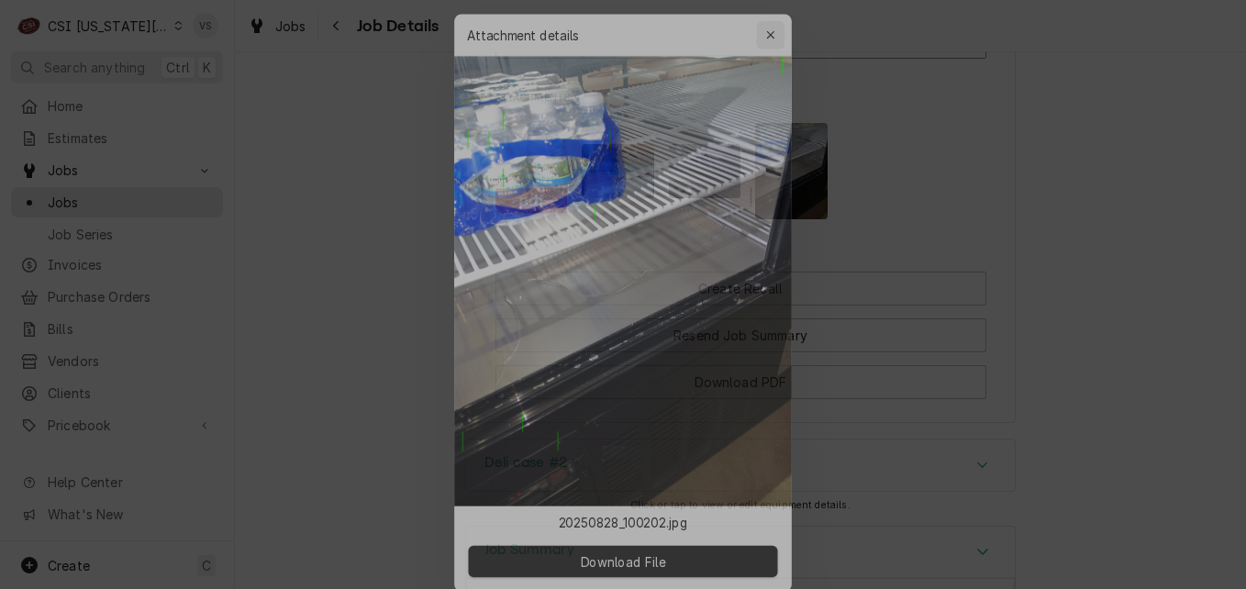
click at [774, 11] on icon "button" at bounding box center [778, 15] width 10 height 13
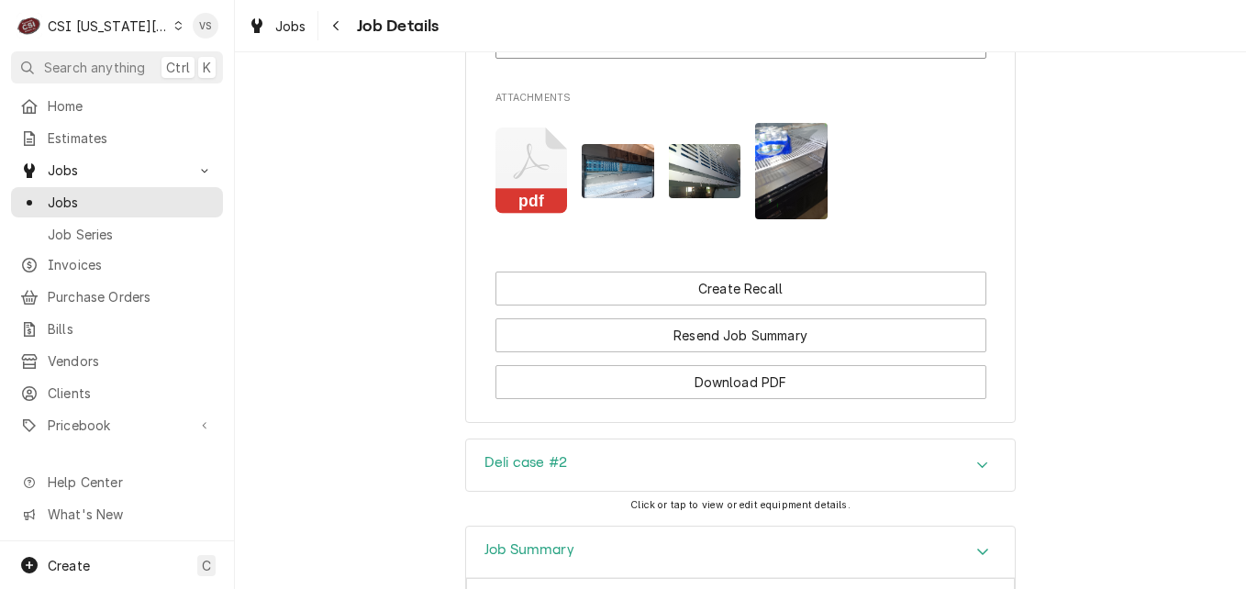
click at [679, 198] on img "Attachments" at bounding box center [705, 171] width 72 height 54
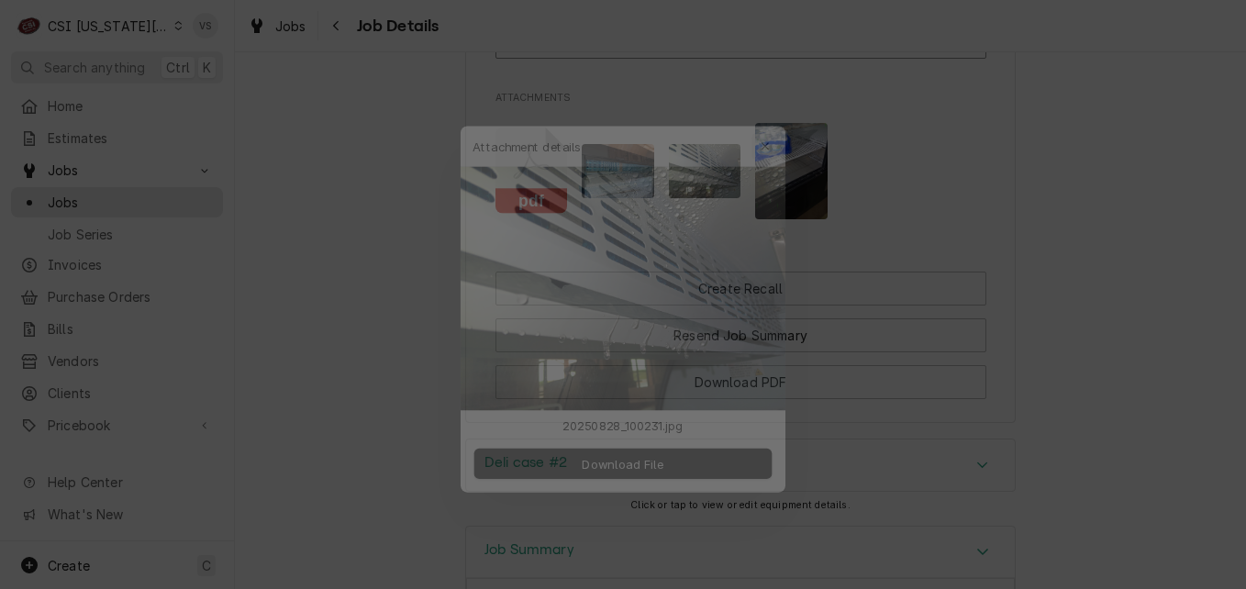
click at [781, 117] on icon "button" at bounding box center [778, 118] width 10 height 13
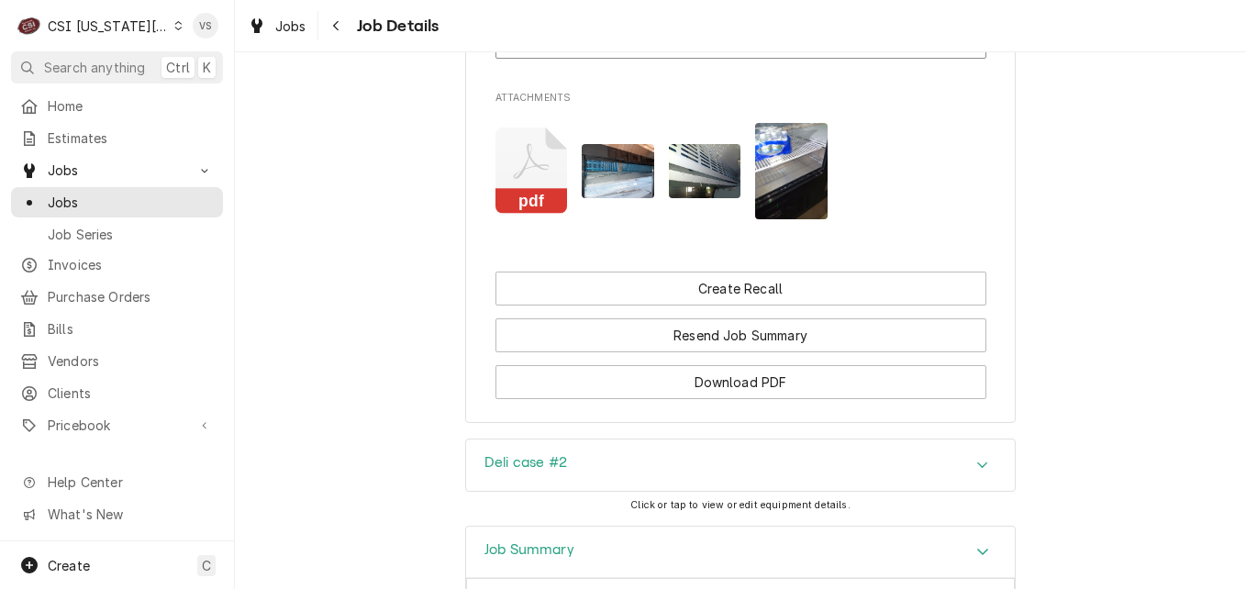
click at [618, 190] on img "Attachments" at bounding box center [618, 171] width 72 height 54
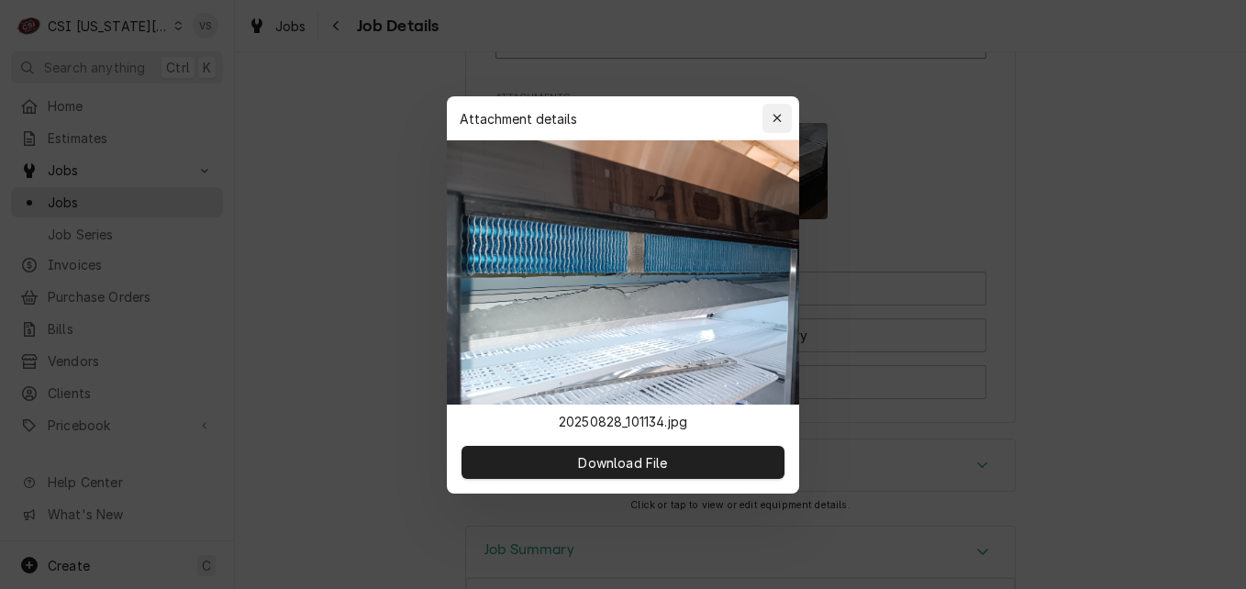
click at [780, 116] on icon "button" at bounding box center [777, 118] width 8 height 8
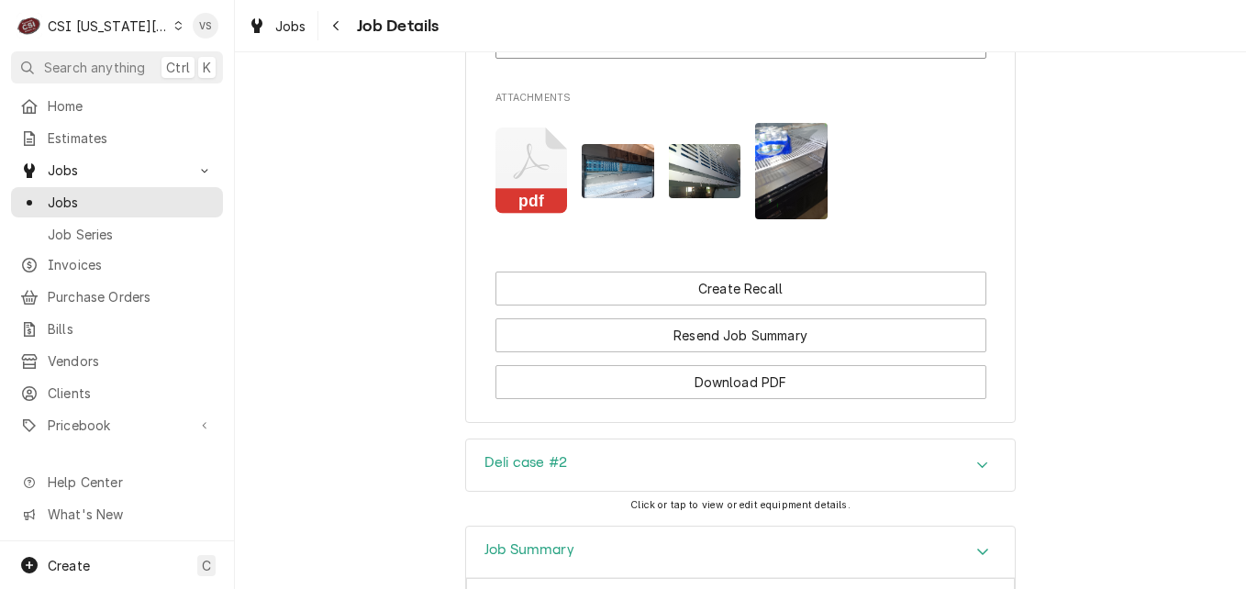
click at [527, 186] on icon "Attachments" at bounding box center [532, 171] width 72 height 87
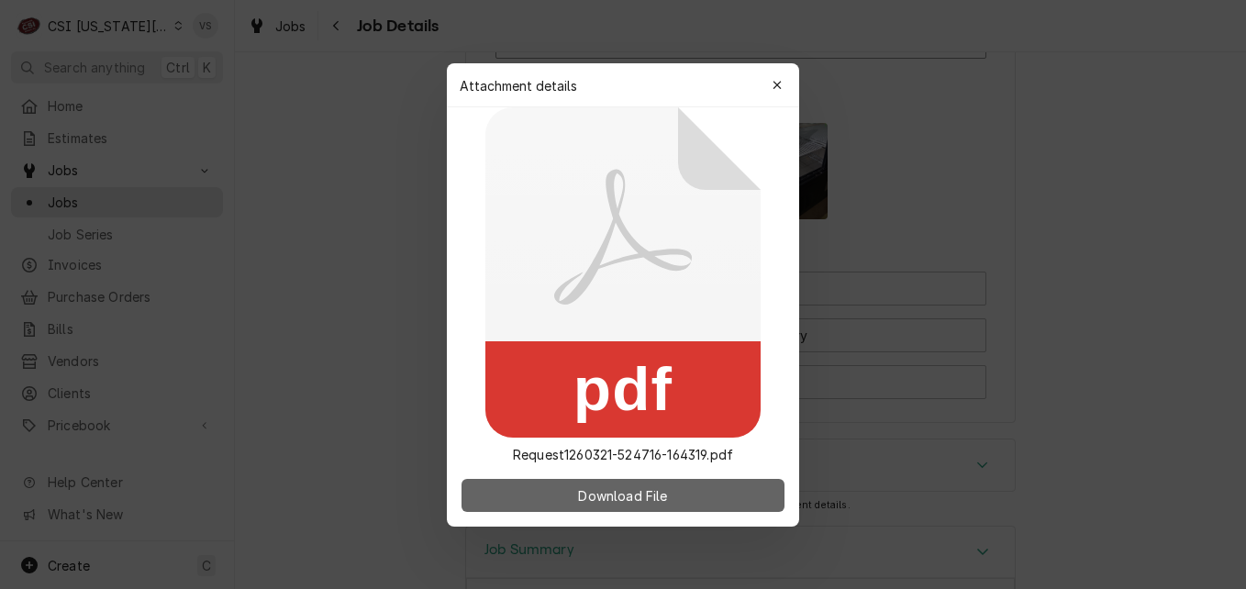
click at [636, 495] on span "Download File" at bounding box center [622, 494] width 96 height 19
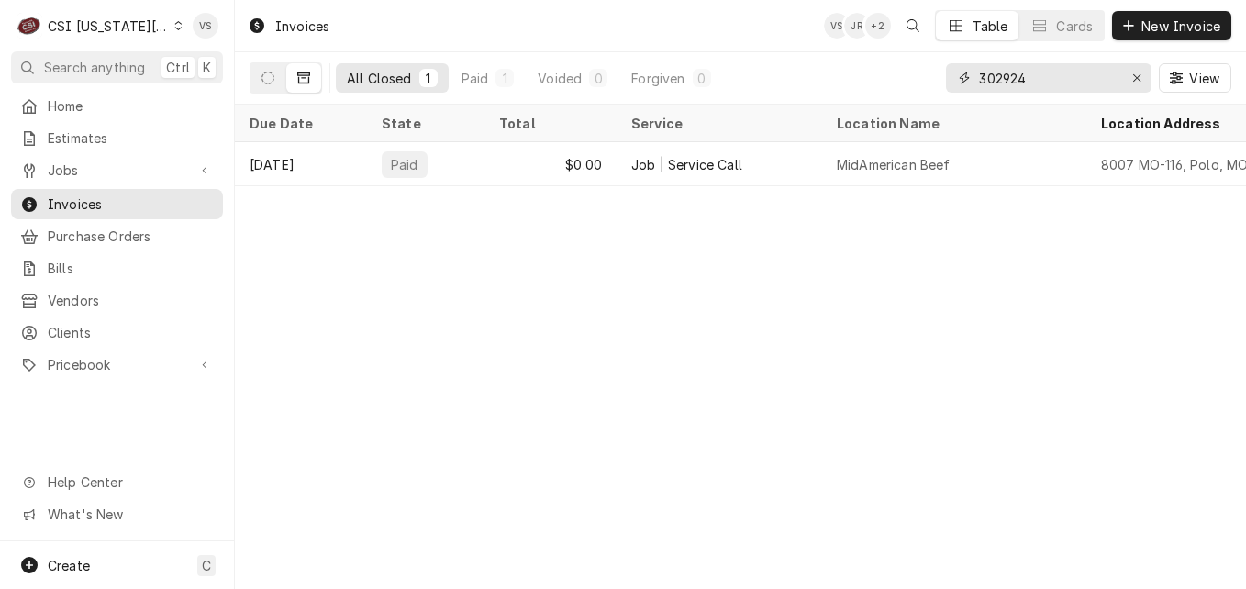
drag, startPoint x: 1022, startPoint y: 79, endPoint x: 1053, endPoint y: 75, distance: 30.5
click at [1053, 75] on input "302924" at bounding box center [1048, 77] width 138 height 29
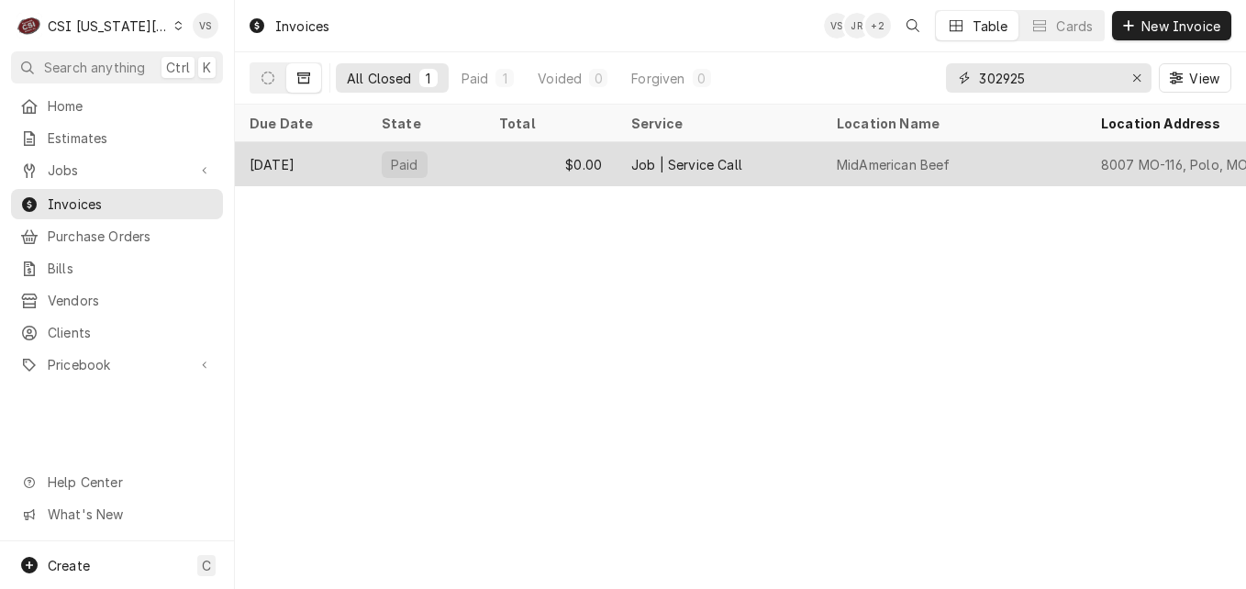
type input "302925"
click at [343, 171] on div "Sep 28" at bounding box center [301, 164] width 132 height 44
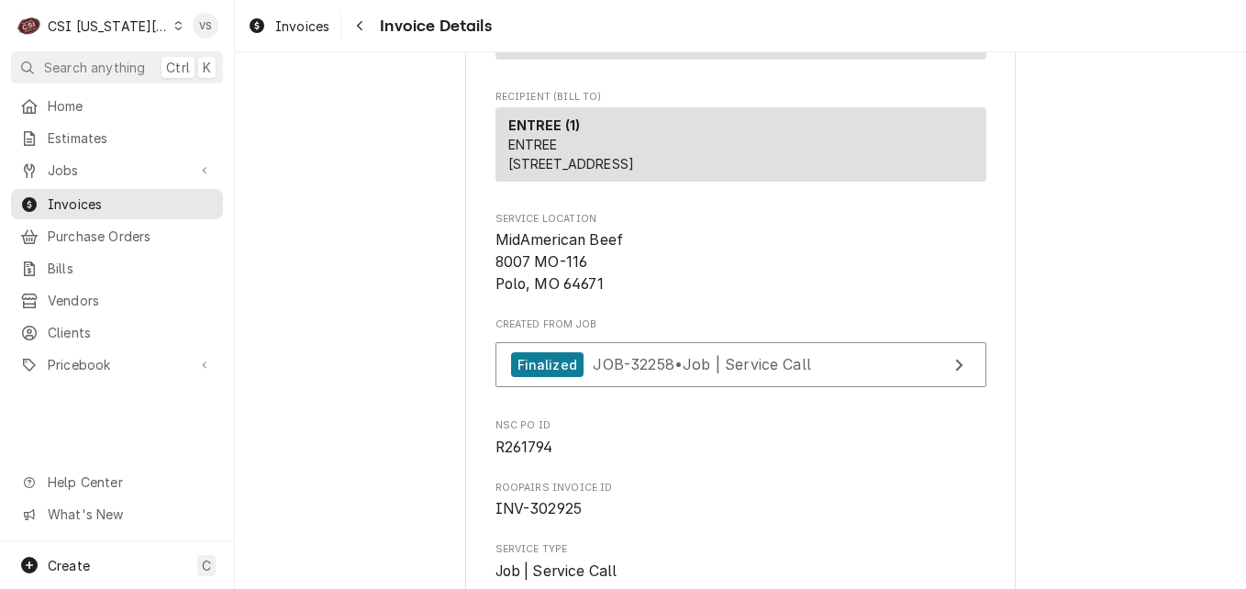
scroll to position [275, 0]
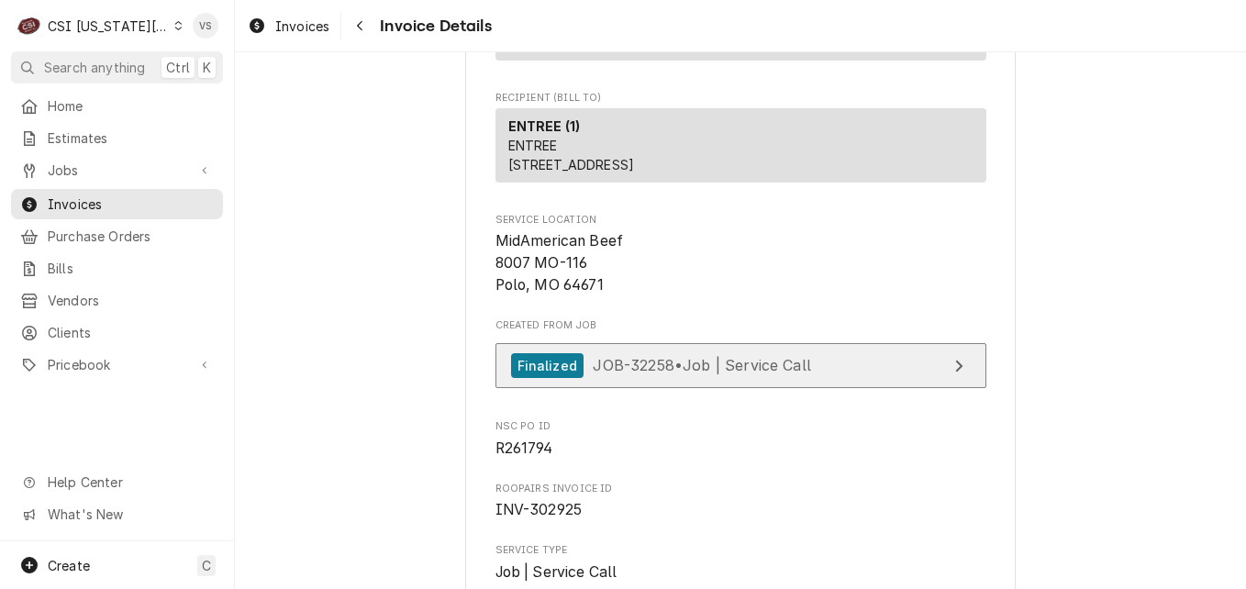
click at [665, 374] on span "JOB-32258 • Job | Service Call" at bounding box center [702, 365] width 218 height 18
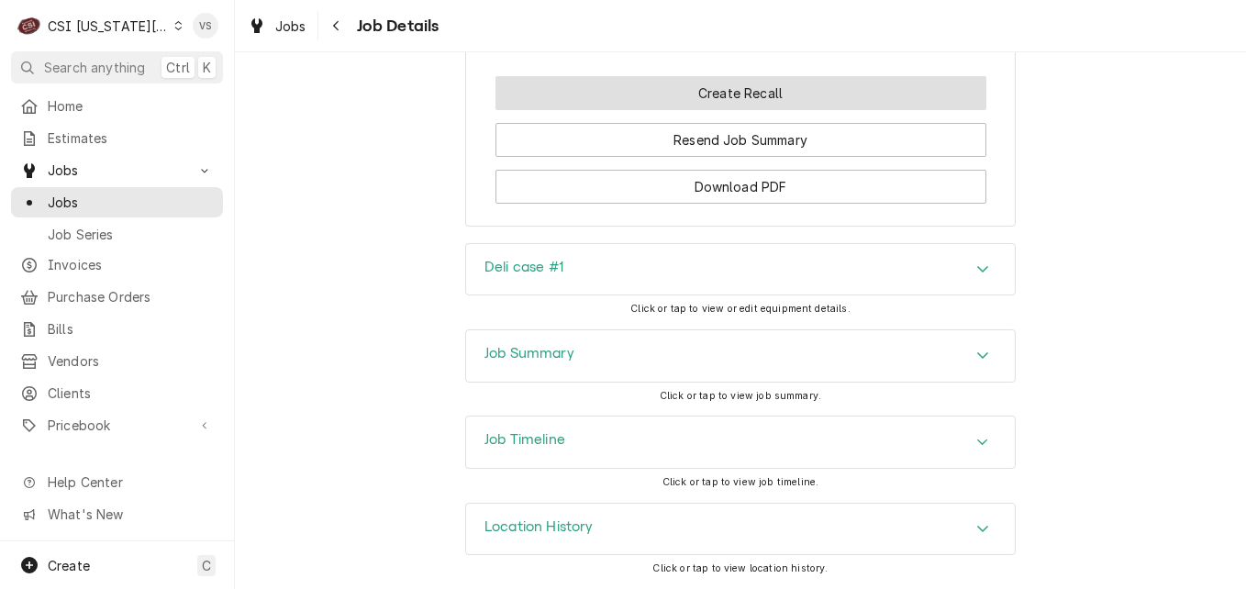
scroll to position [3083, 0]
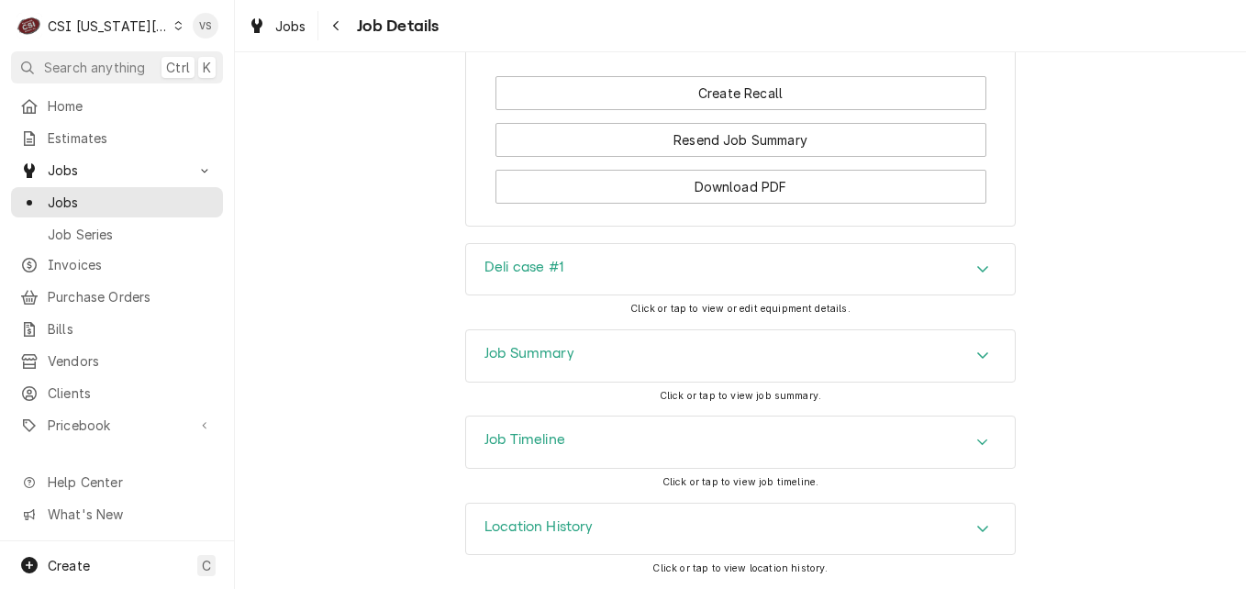
click at [583, 275] on div "Deli case #1" at bounding box center [740, 269] width 549 height 51
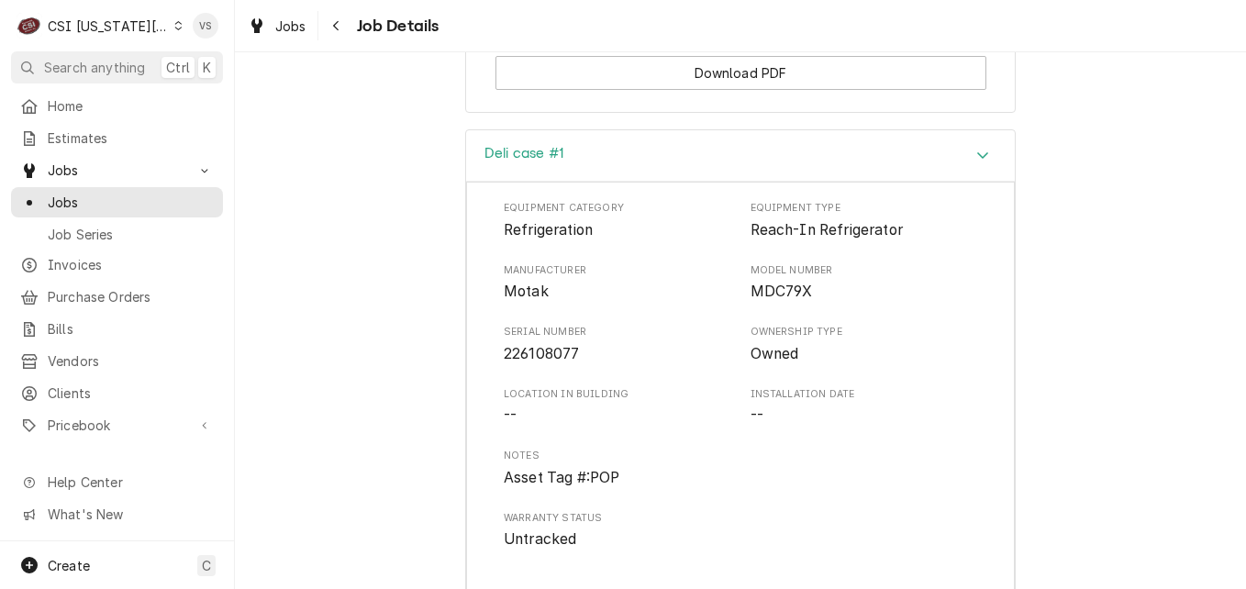
scroll to position [3267, 0]
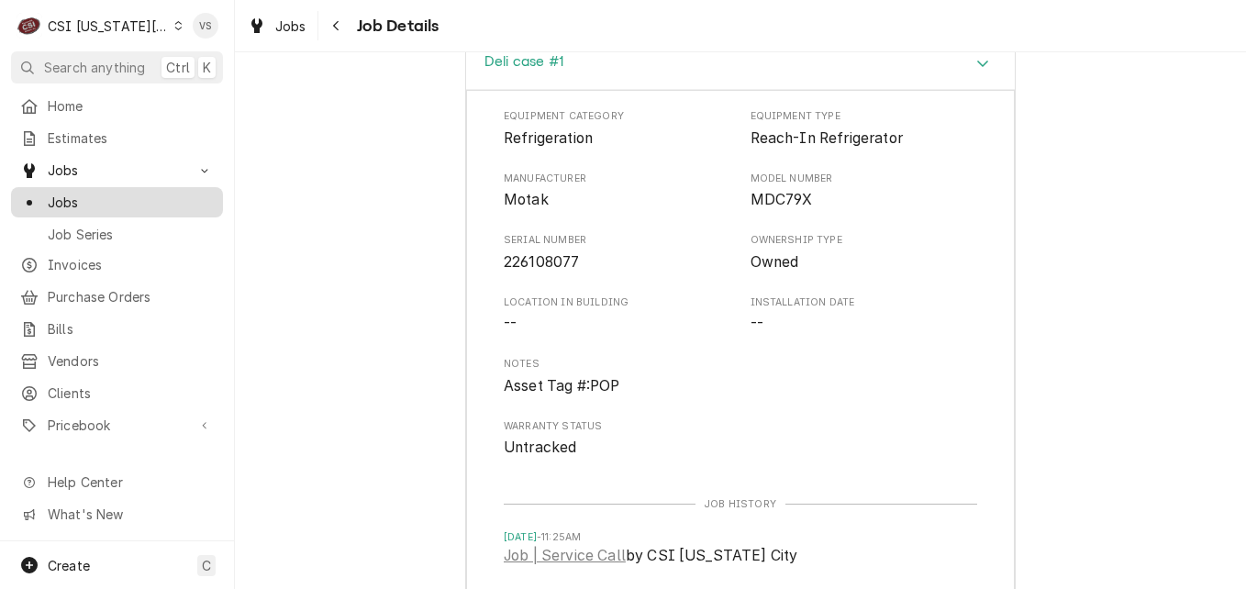
click at [109, 193] on span "Jobs" at bounding box center [131, 202] width 166 height 19
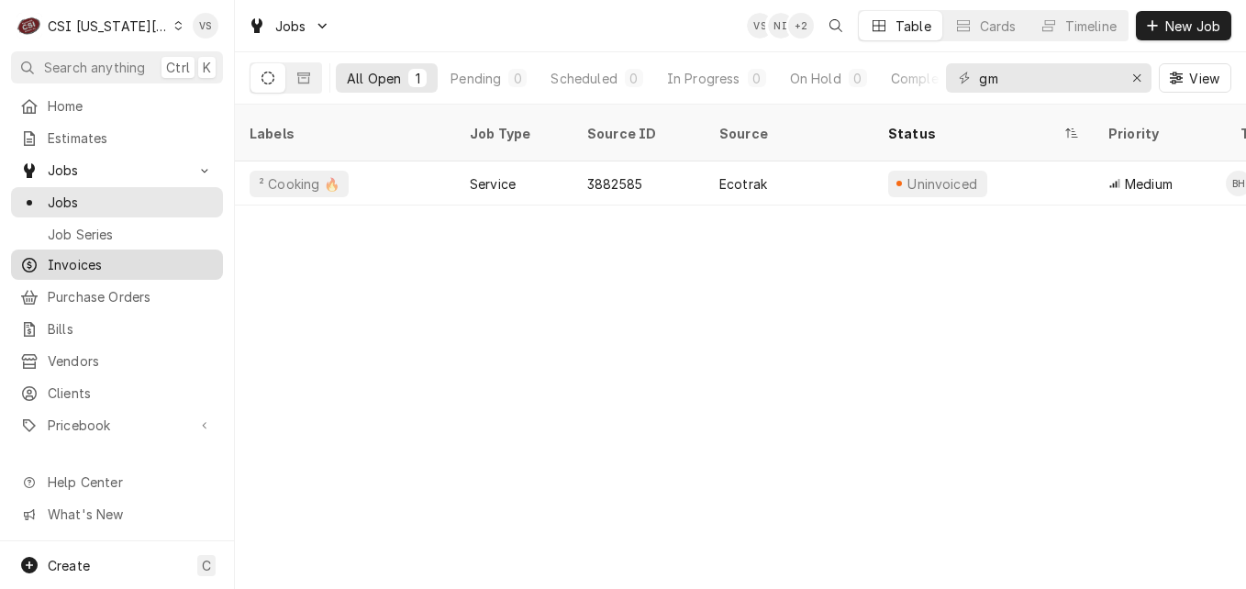
click at [73, 255] on span "Invoices" at bounding box center [131, 264] width 166 height 19
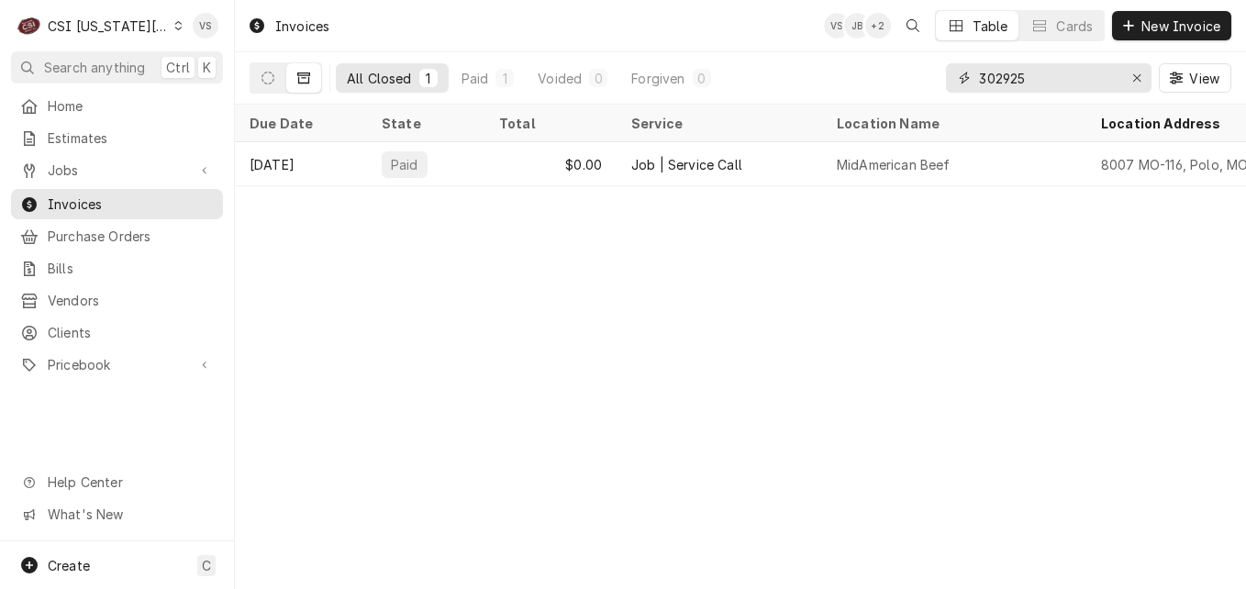
drag, startPoint x: 1021, startPoint y: 76, endPoint x: 1037, endPoint y: 74, distance: 15.7
click at [1037, 74] on input "302925" at bounding box center [1048, 77] width 138 height 29
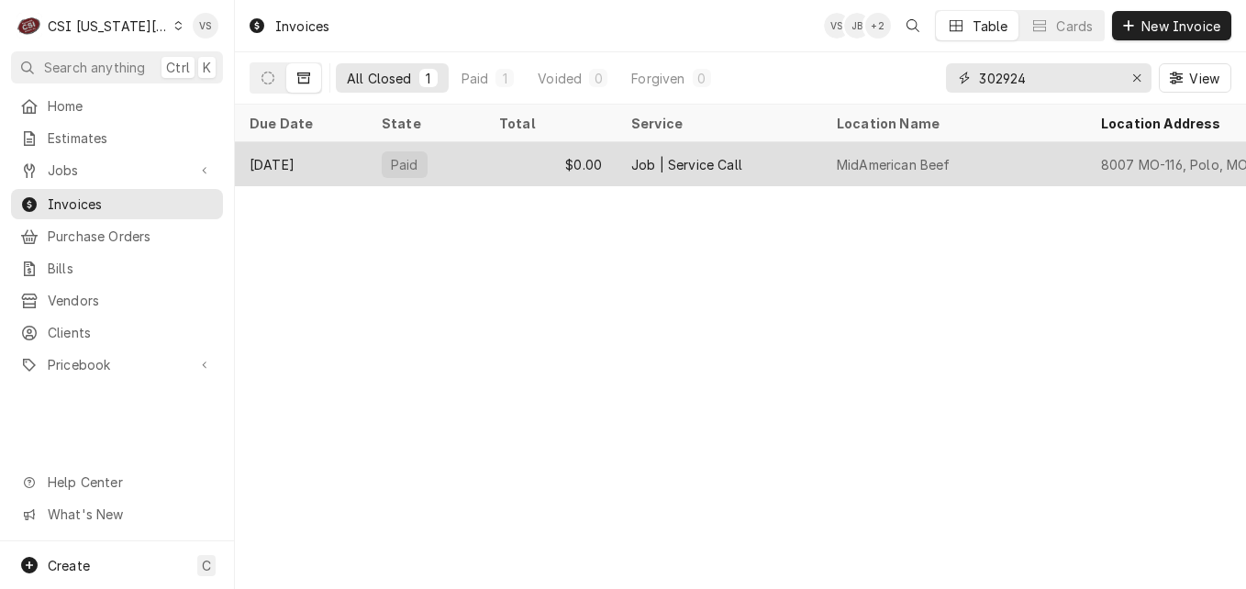
type input "302924"
click at [316, 163] on div "Sep 28" at bounding box center [301, 164] width 132 height 44
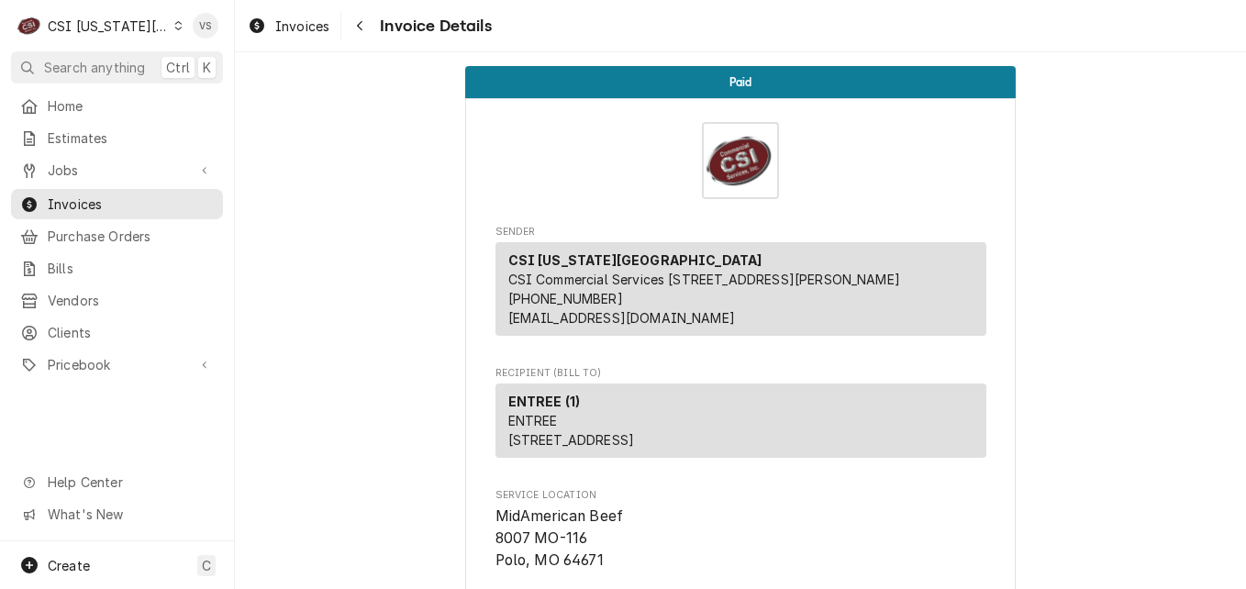
scroll to position [551, 0]
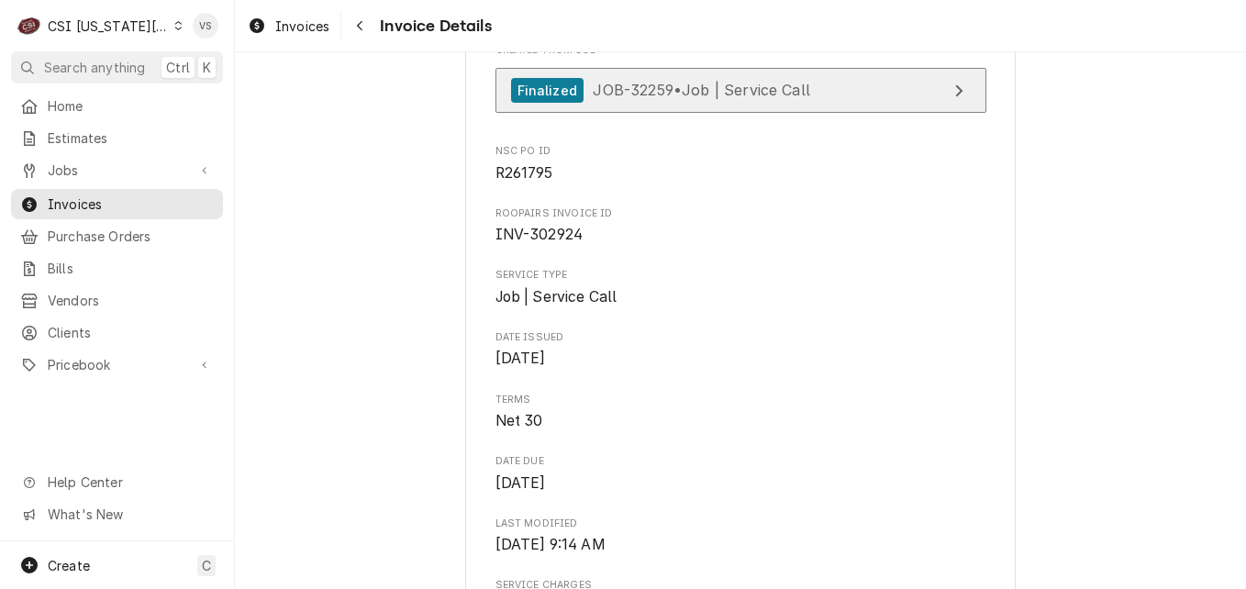
click at [842, 113] on link "Finalized JOB-32259 • Job | Service Call" at bounding box center [741, 90] width 491 height 45
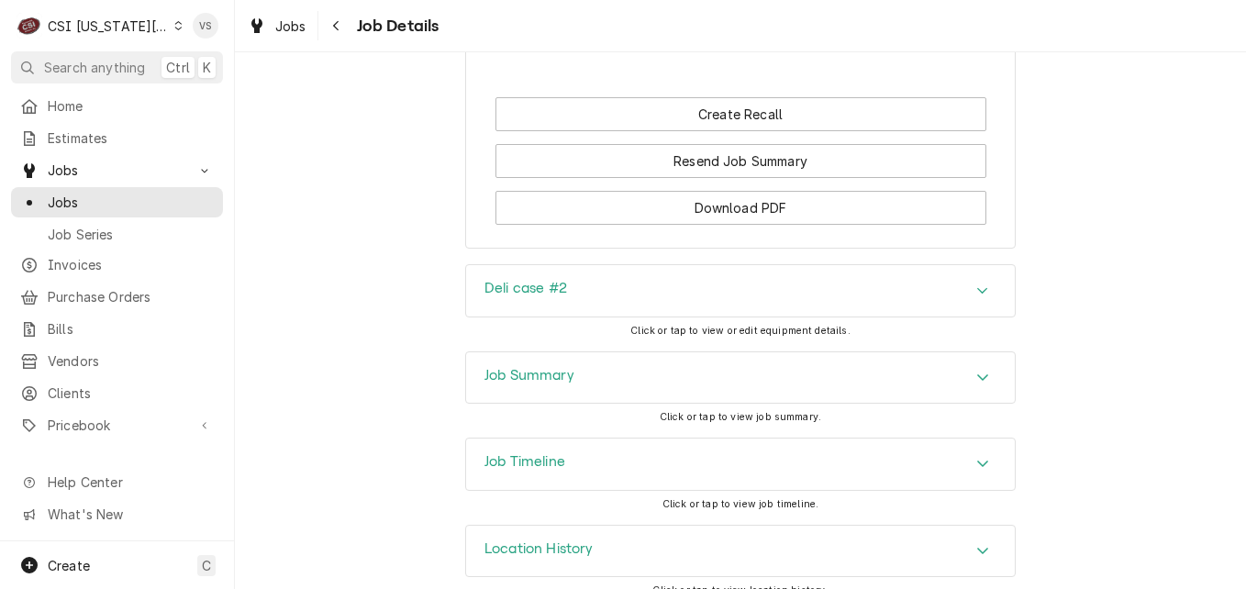
scroll to position [3028, 0]
click at [549, 301] on div "Deli case #2" at bounding box center [526, 290] width 83 height 22
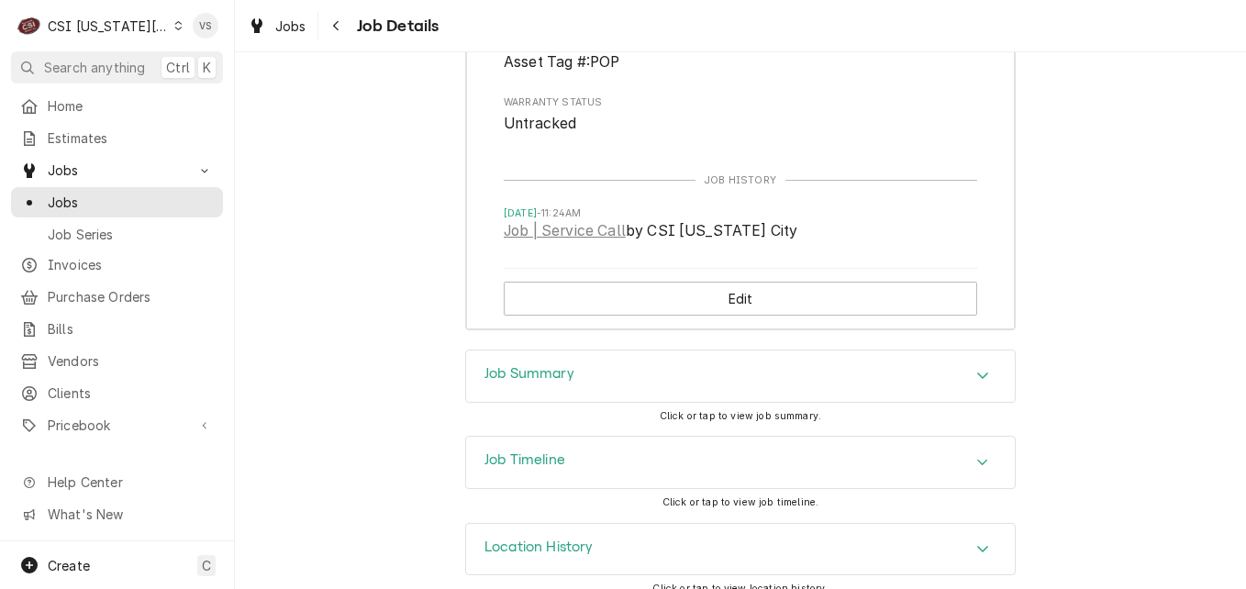
scroll to position [3621, 0]
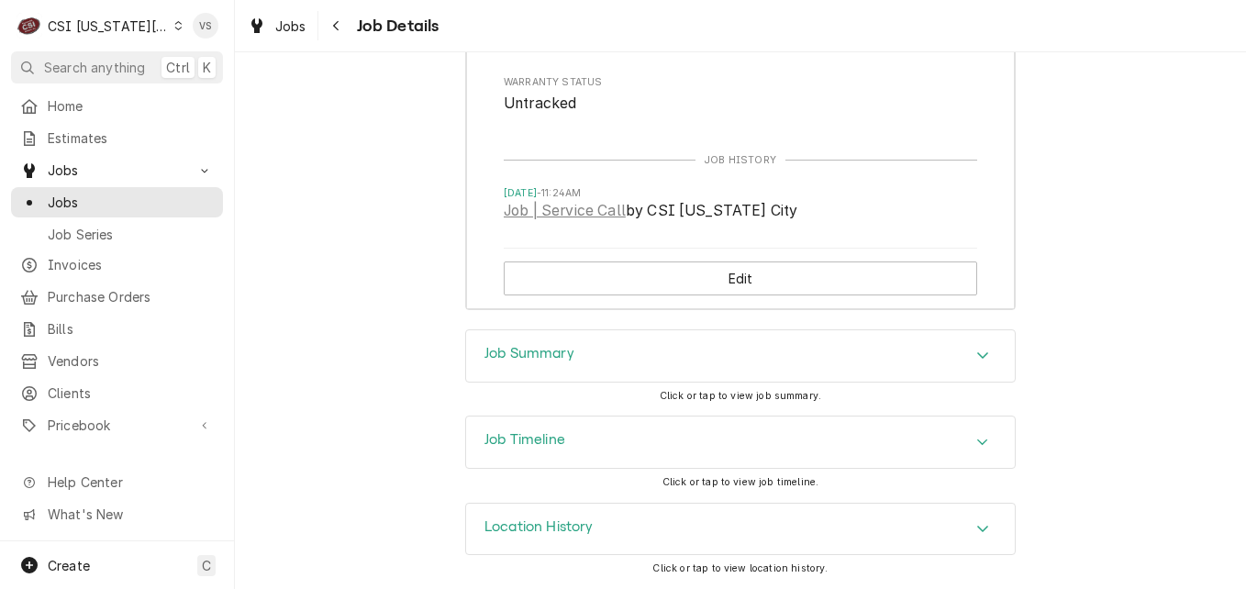
click at [564, 353] on h3 "Job Summary" at bounding box center [530, 353] width 90 height 17
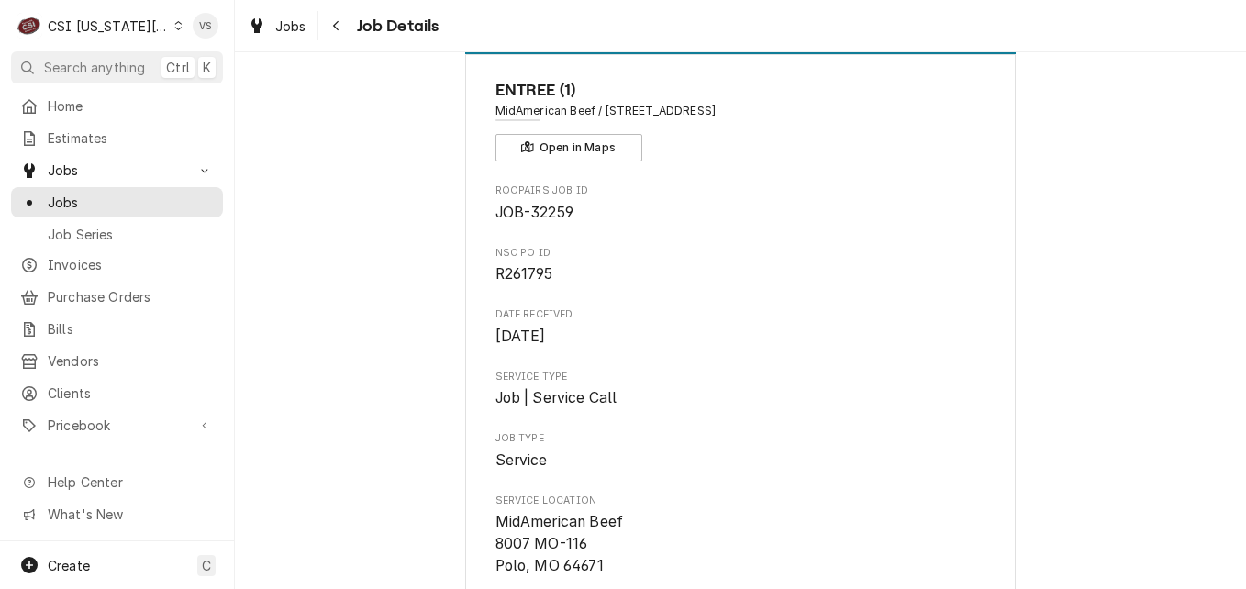
scroll to position [0, 0]
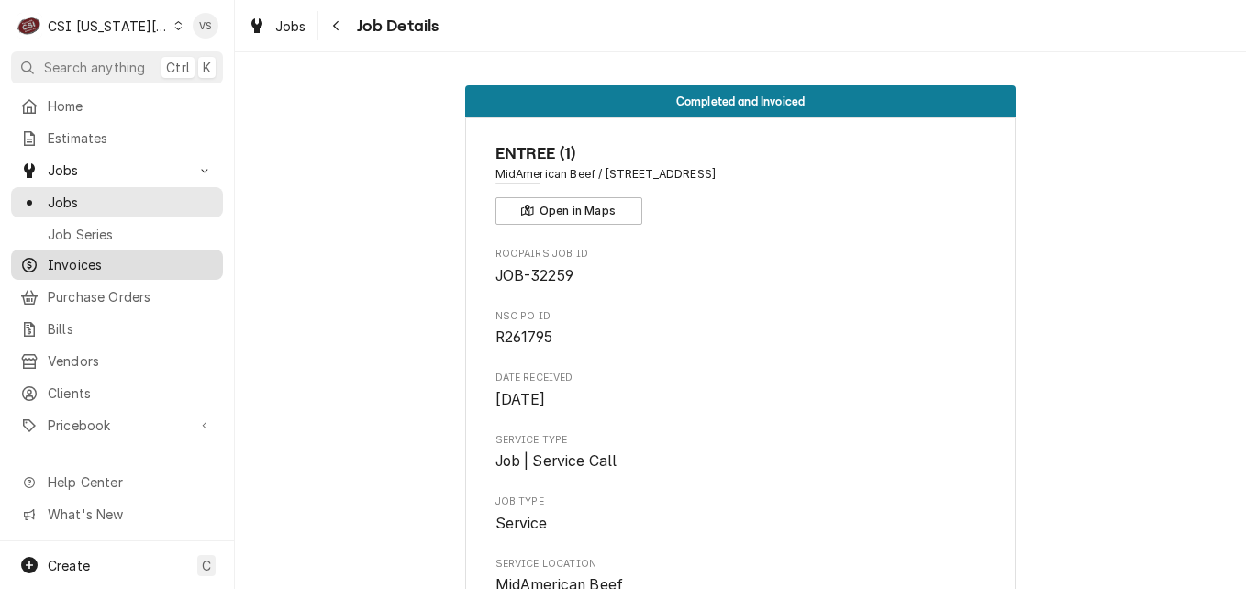
click at [72, 261] on span "Invoices" at bounding box center [131, 264] width 166 height 19
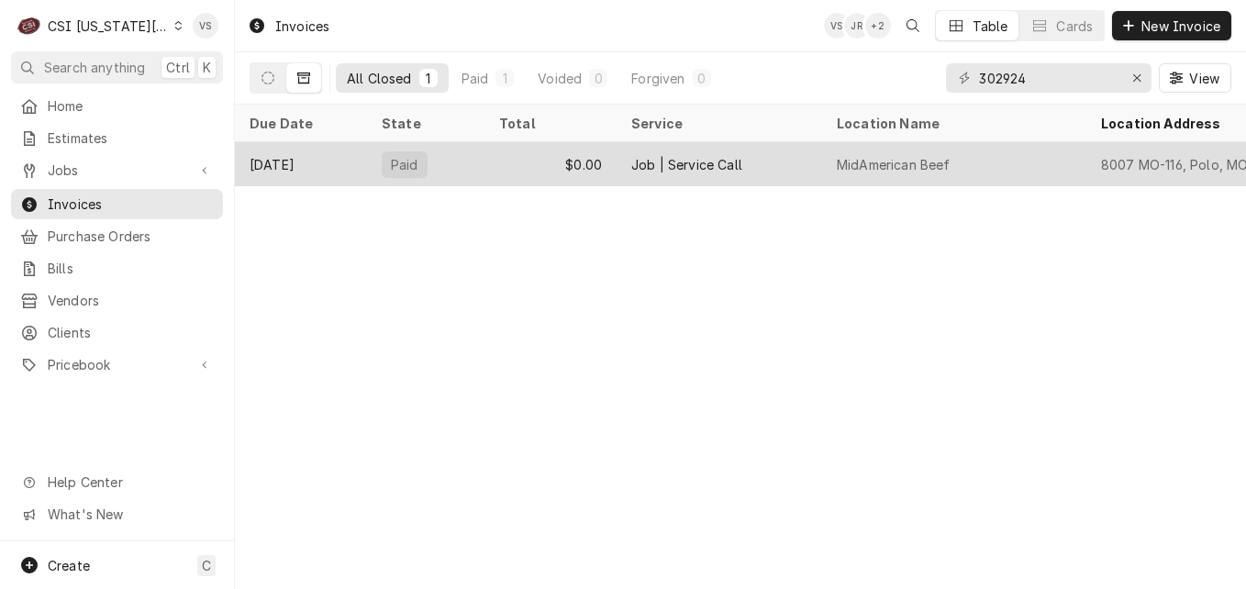
click at [497, 169] on div "$0.00" at bounding box center [551, 164] width 132 height 44
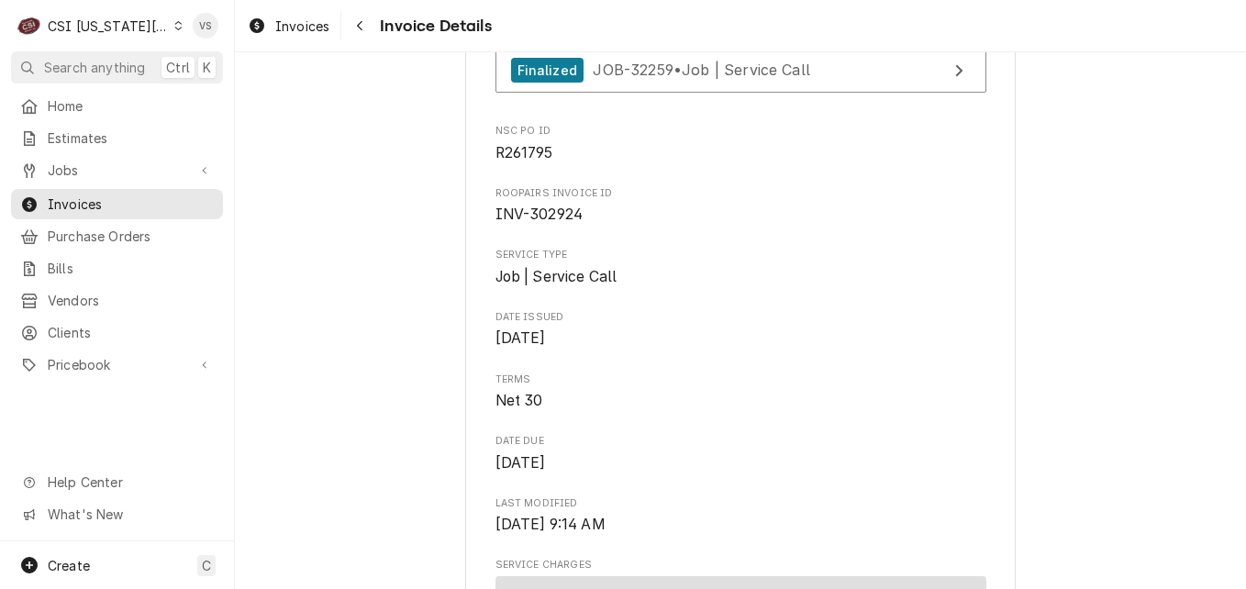
scroll to position [522, 0]
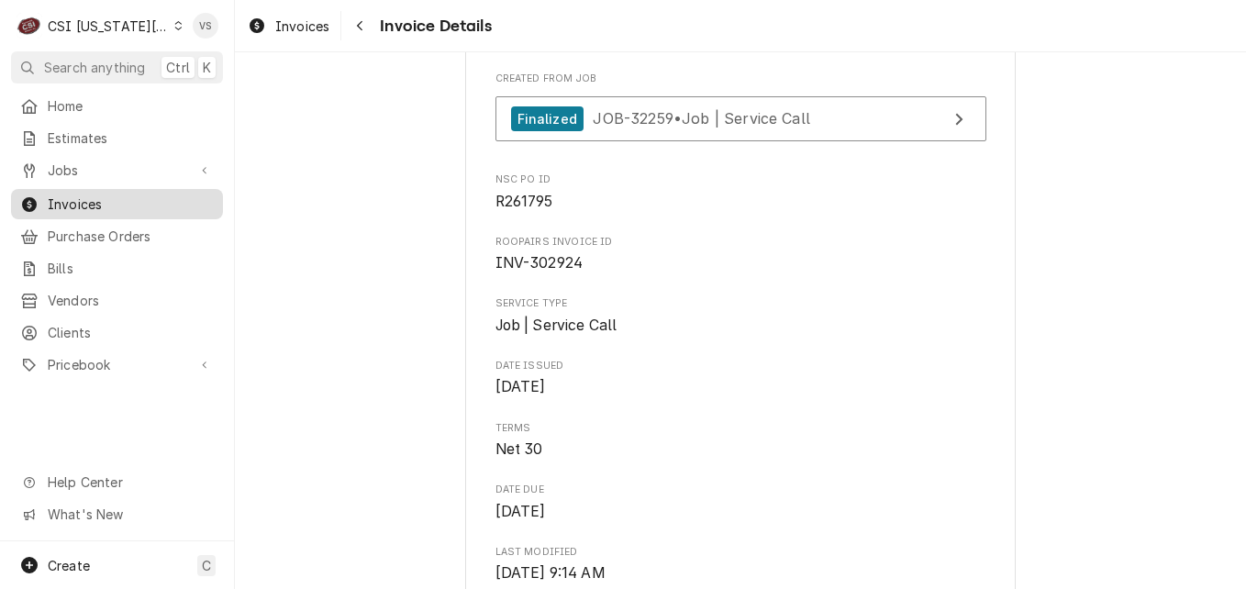
click at [104, 204] on span "Invoices" at bounding box center [131, 204] width 166 height 19
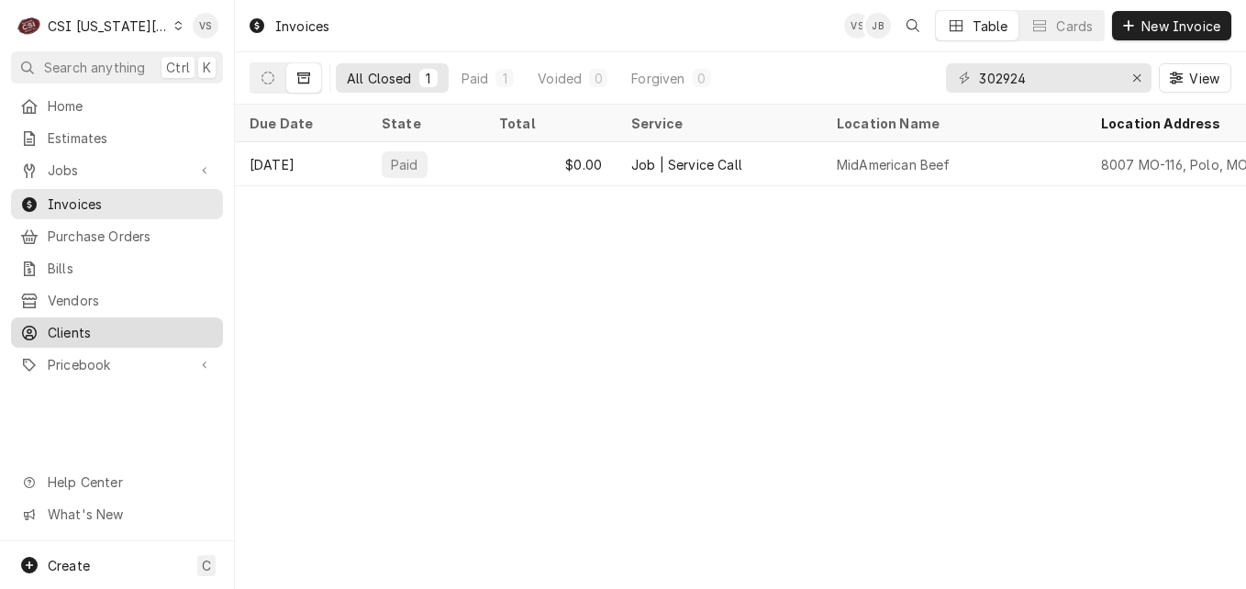
click at [111, 325] on span "Clients" at bounding box center [131, 332] width 166 height 19
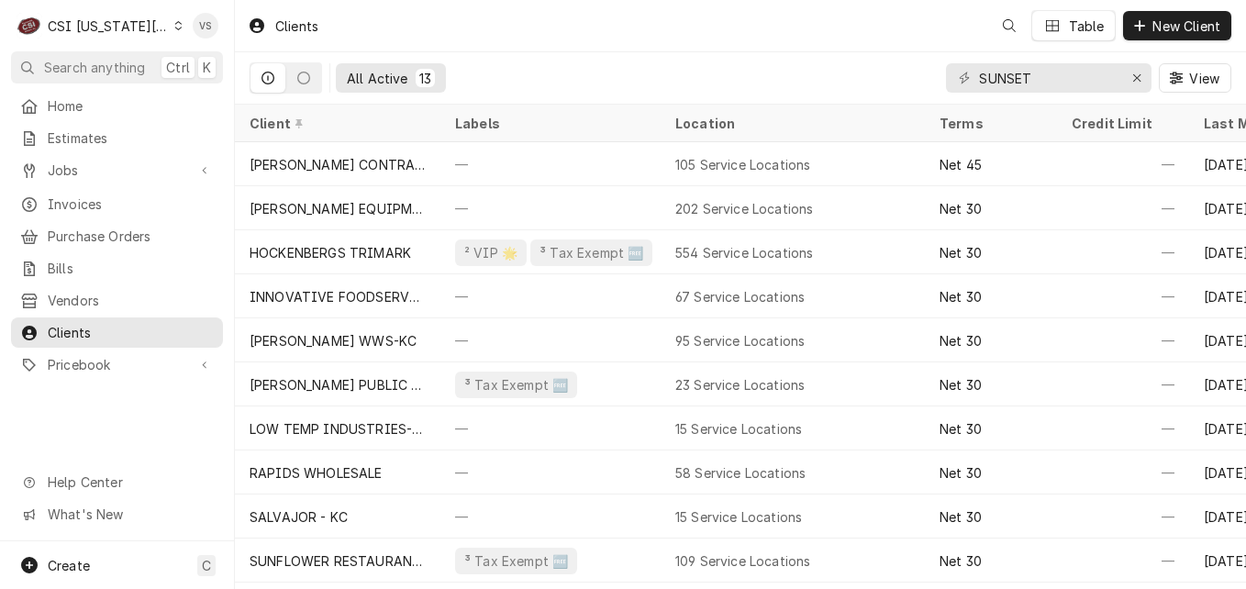
click at [1045, 73] on div "C CSI [US_STATE] City VS Search anything Ctrl K Home Estimates Jobs Jobs Job Se…" at bounding box center [623, 294] width 1246 height 589
drag, startPoint x: 1045, startPoint y: 73, endPoint x: 930, endPoint y: 79, distance: 114.8
click at [926, 84] on div "All Active 13 SUNSET View" at bounding box center [741, 77] width 982 height 51
type input "b"
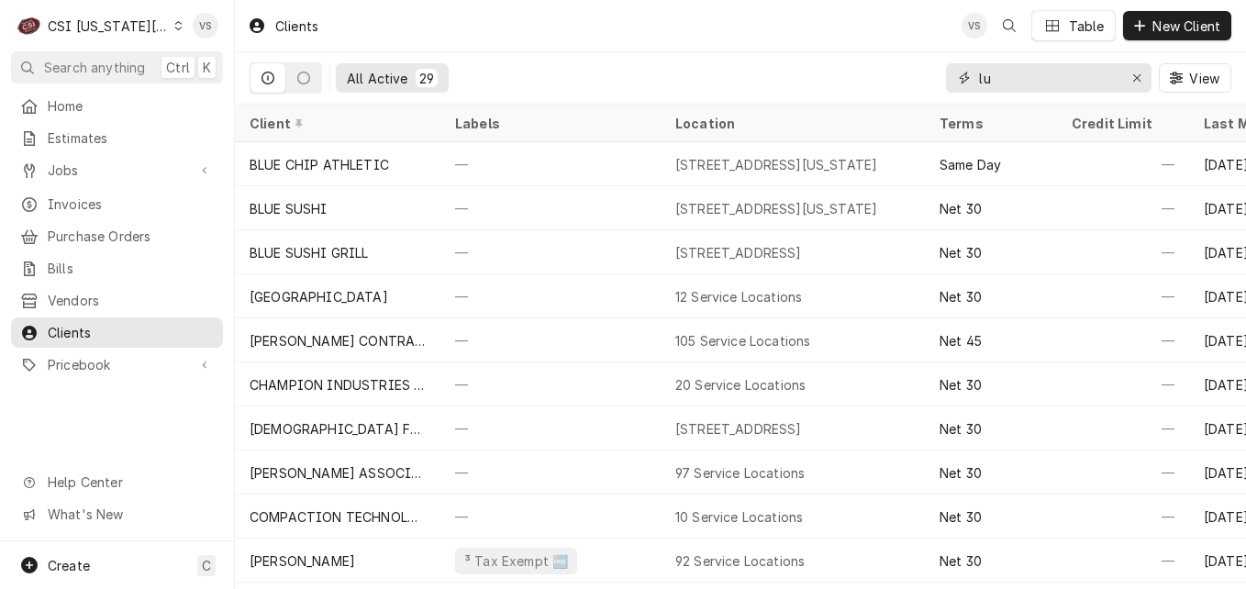
type input "l"
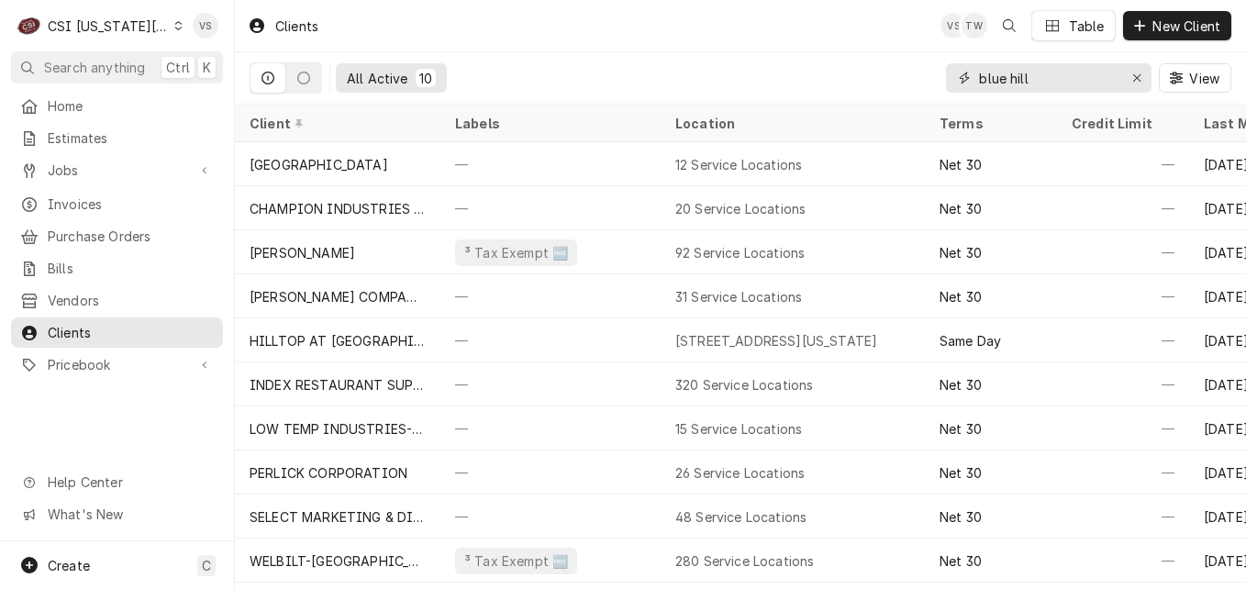
type input "blue hill"
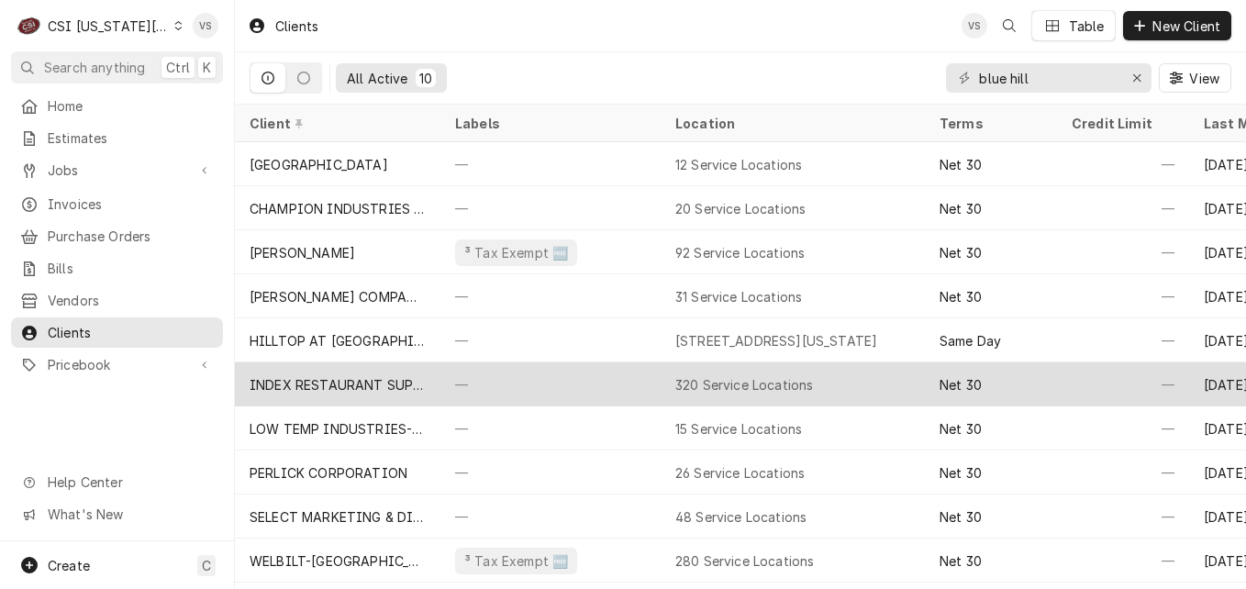
scroll to position [3, 0]
